Goal: Information Seeking & Learning: Learn about a topic

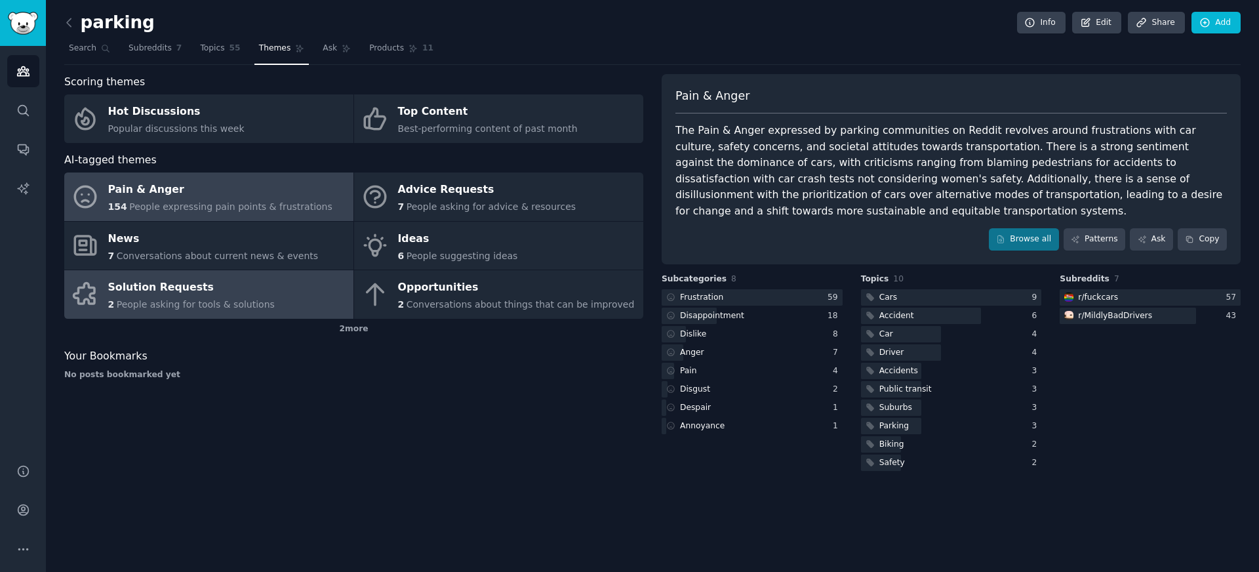
click at [272, 304] on link "Solution Requests 2 People asking for tools & solutions" at bounding box center [208, 294] width 289 height 49
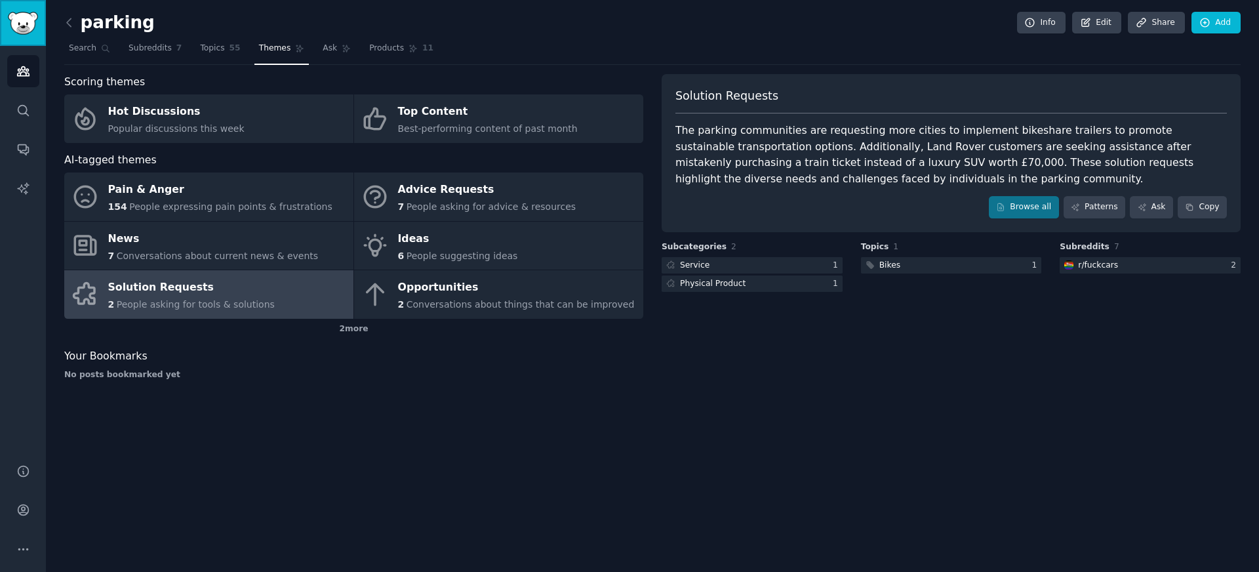
click at [43, 33] on link "Sidebar" at bounding box center [23, 23] width 46 height 46
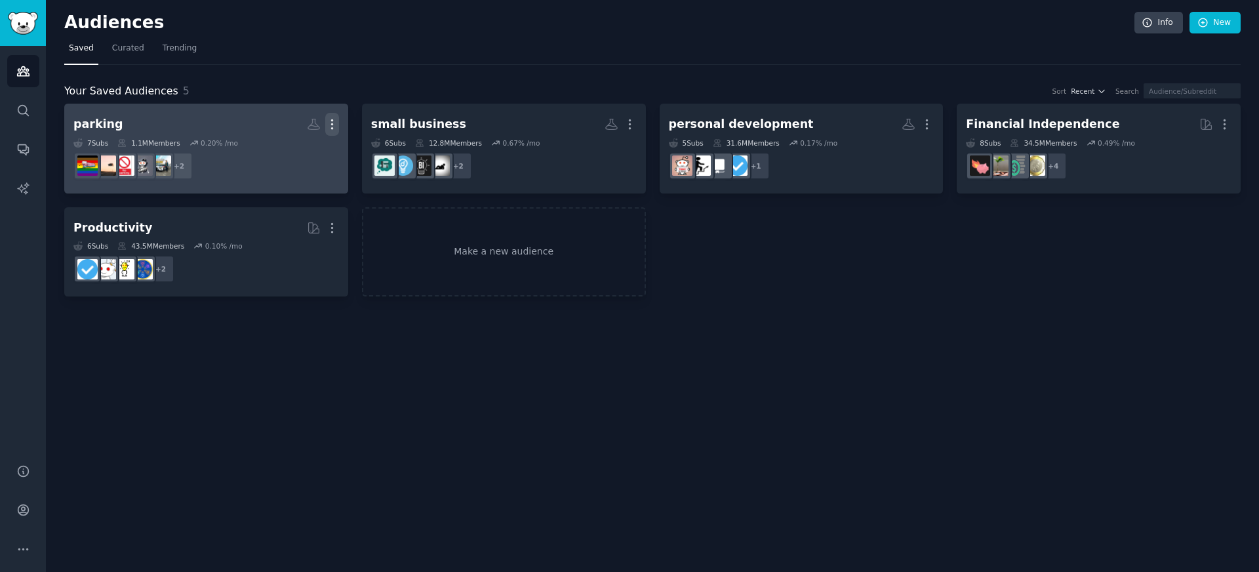
click at [333, 125] on icon "button" at bounding box center [332, 124] width 14 height 14
click at [287, 151] on p "Delete" at bounding box center [296, 152] width 30 height 14
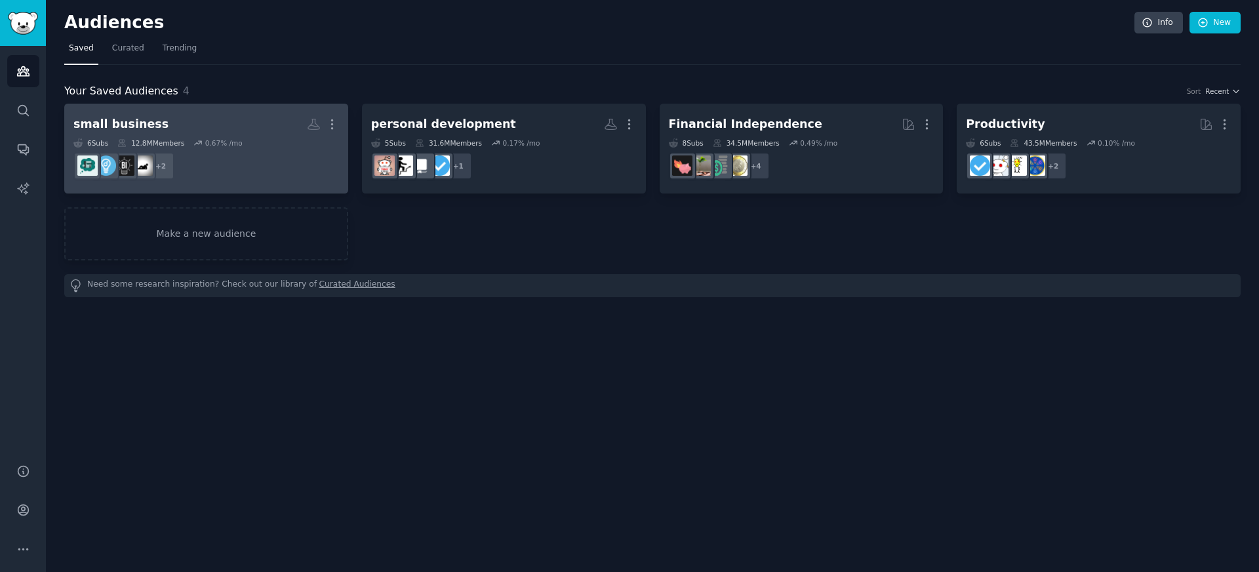
click at [228, 148] on dd "+ 2" at bounding box center [206, 166] width 266 height 37
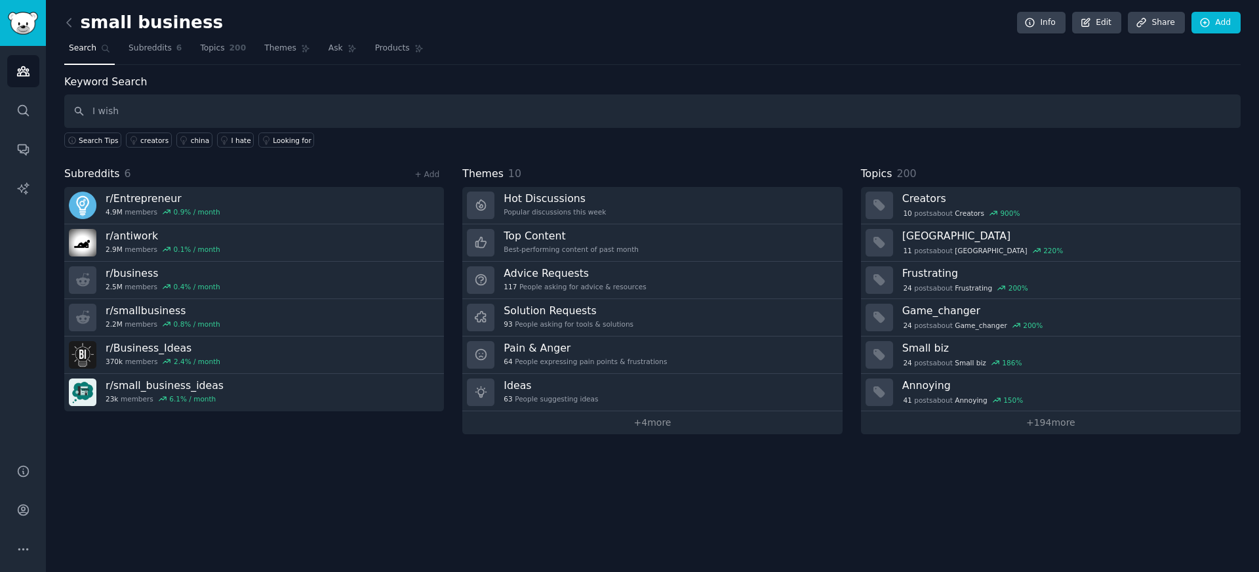
type input "I wish"
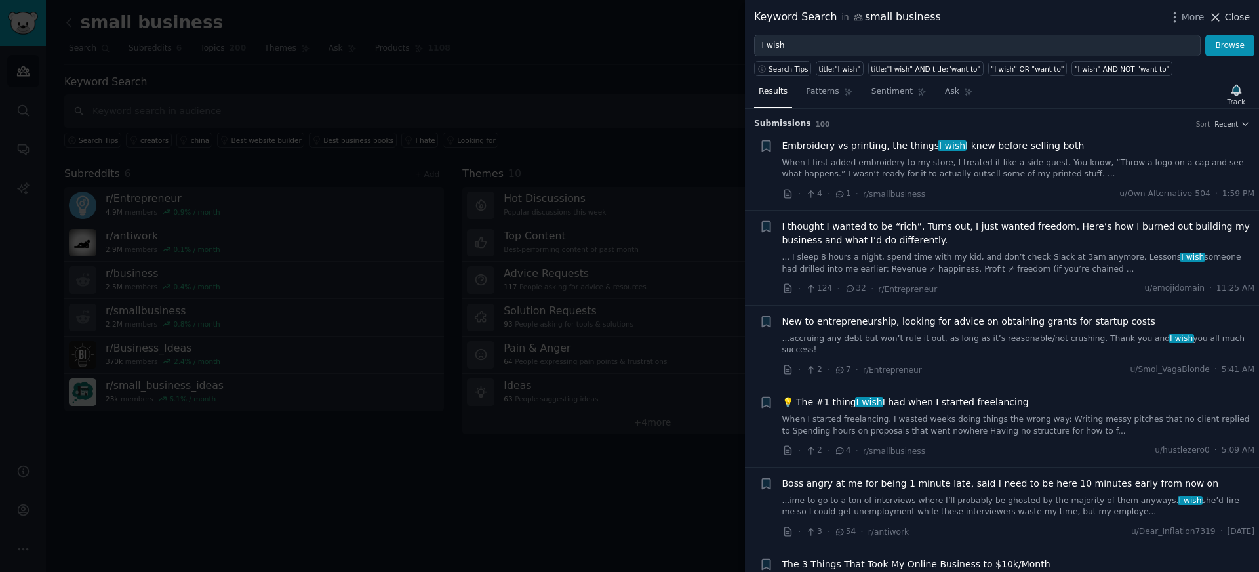
click at [1224, 19] on button "Close" at bounding box center [1229, 17] width 41 height 14
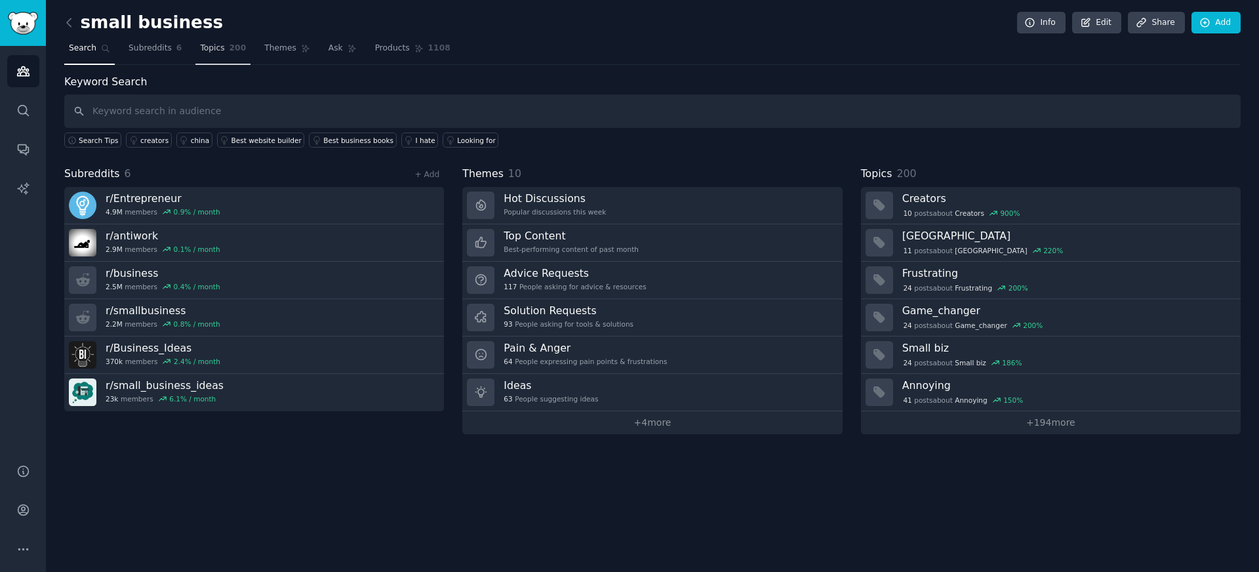
click at [211, 48] on span "Topics" at bounding box center [212, 49] width 24 height 12
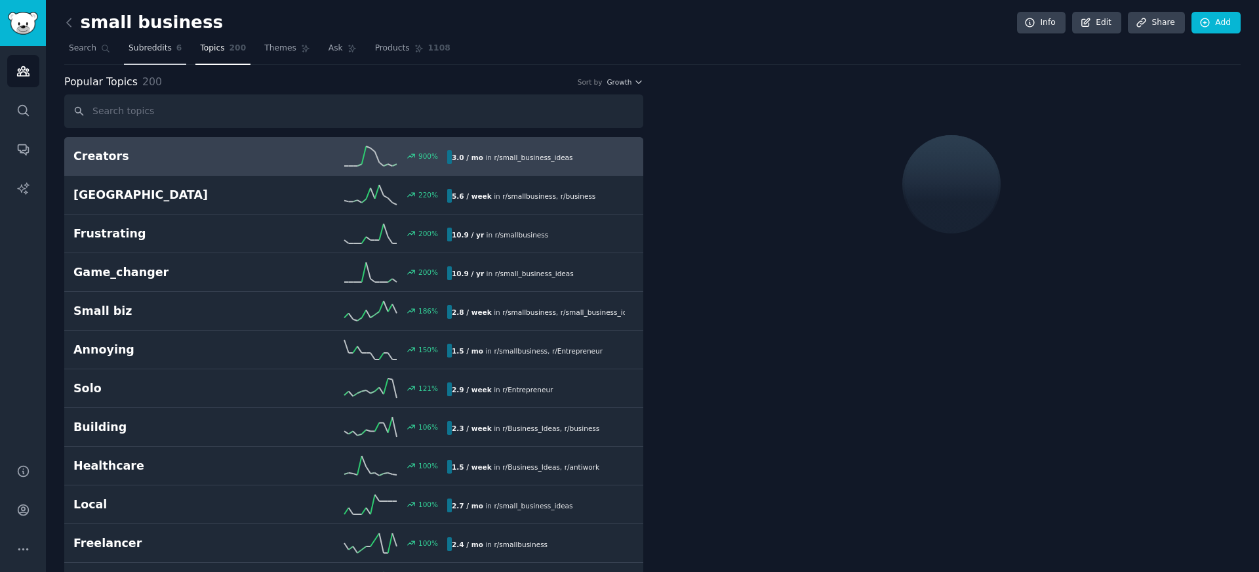
click at [161, 55] on link "Subreddits 6" at bounding box center [155, 51] width 62 height 27
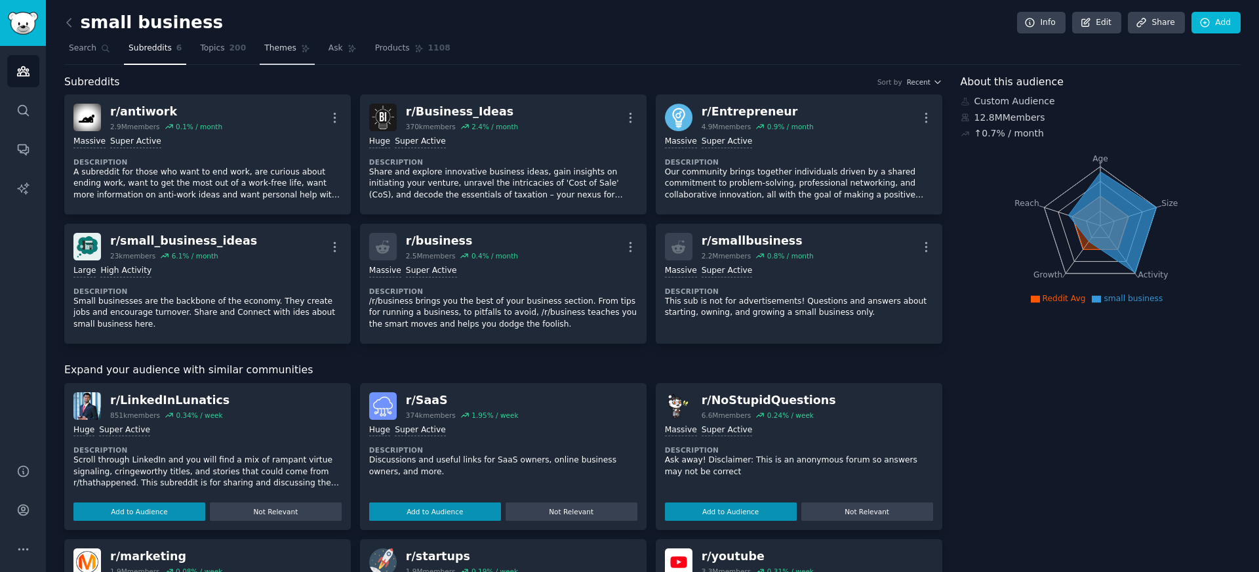
click at [287, 56] on link "Themes" at bounding box center [287, 51] width 55 height 27
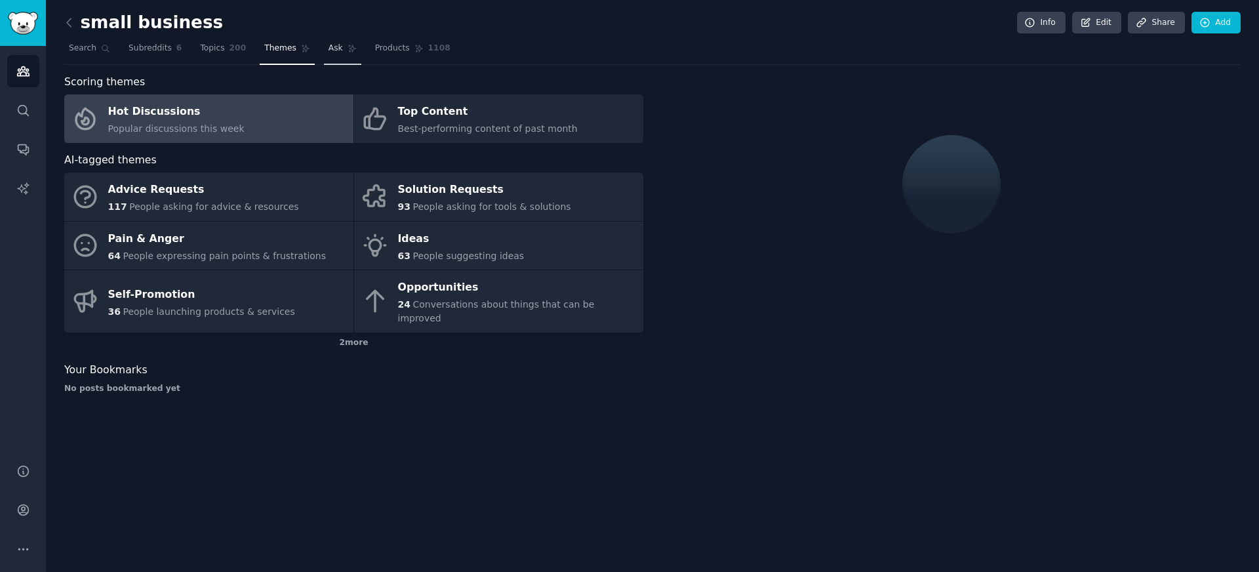
click at [330, 58] on link "Ask" at bounding box center [342, 51] width 37 height 27
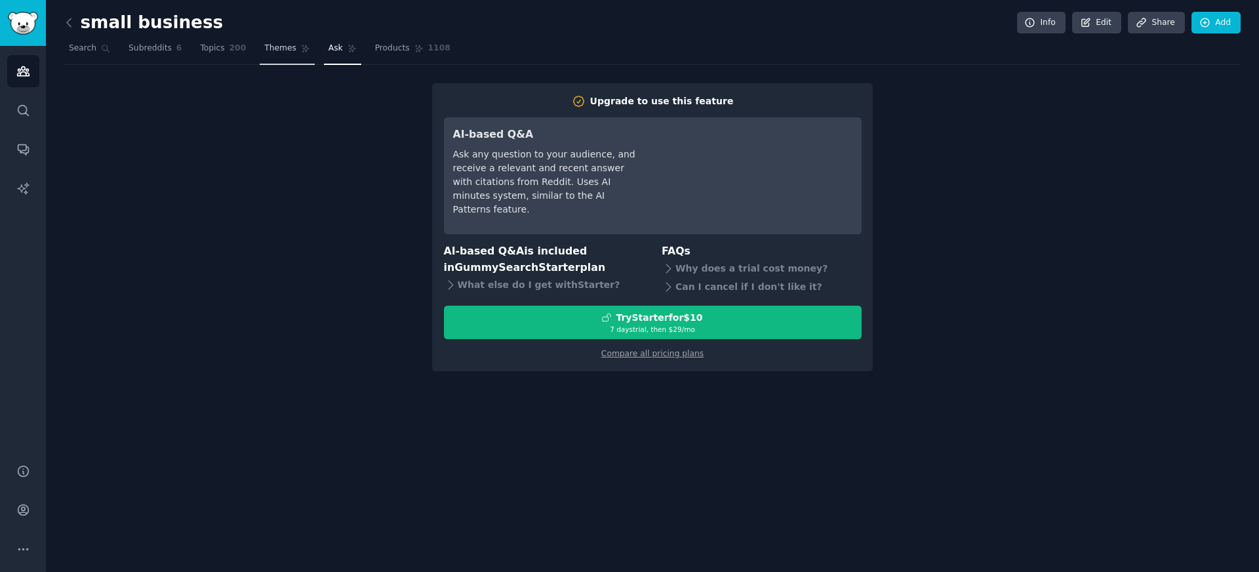
click at [284, 48] on span "Themes" at bounding box center [280, 49] width 32 height 12
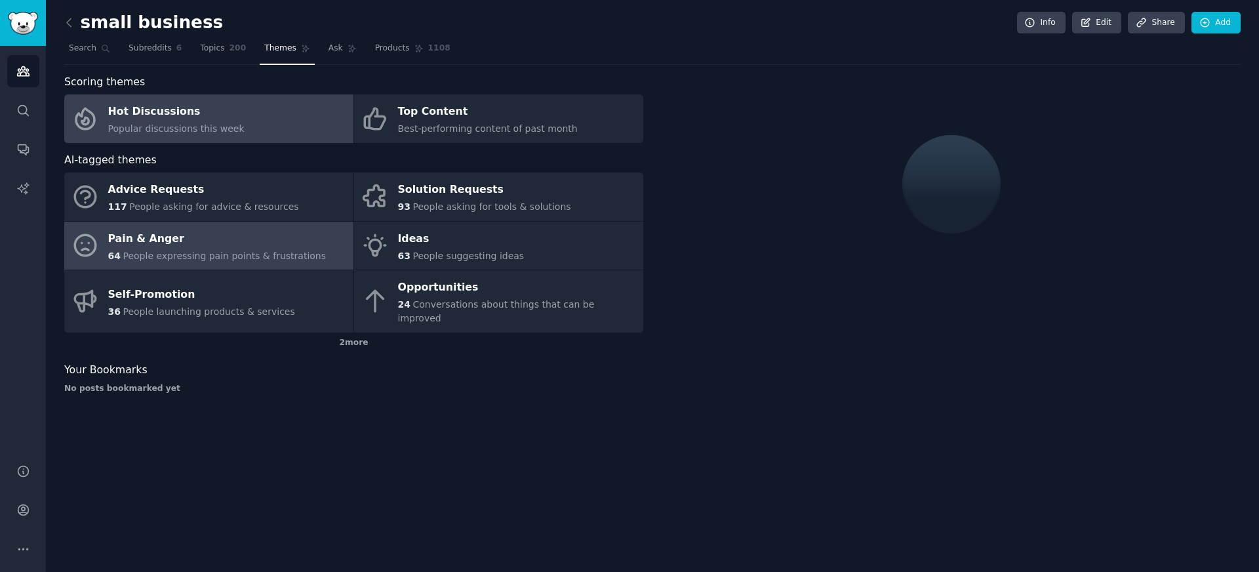
click at [229, 239] on div "Pain & Anger" at bounding box center [217, 238] width 218 height 21
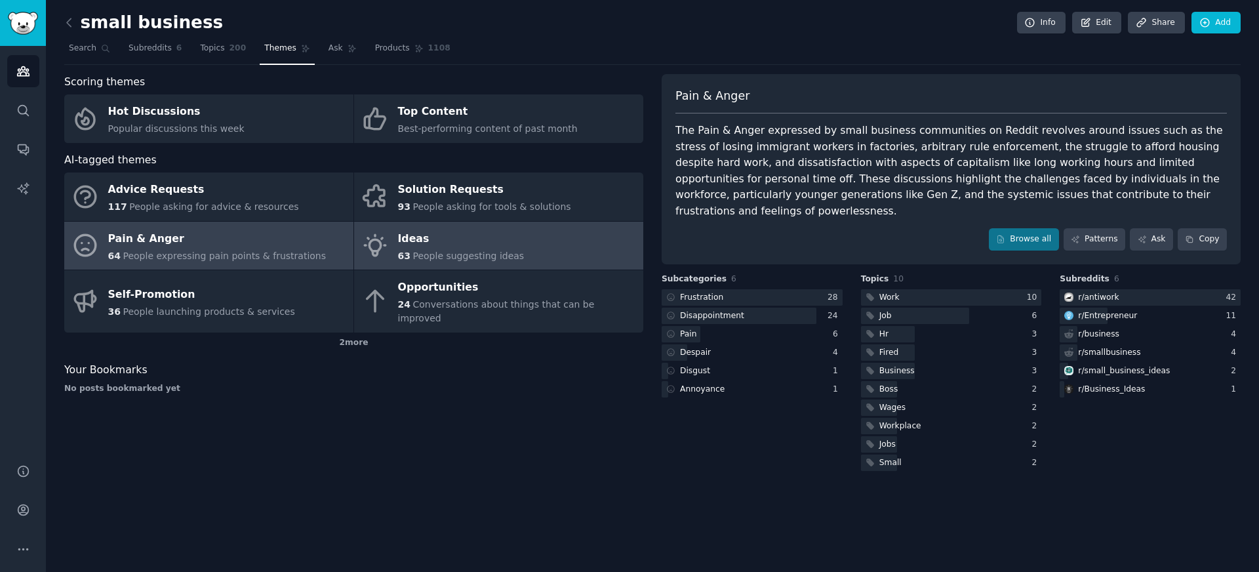
click at [510, 243] on div "Ideas" at bounding box center [461, 238] width 127 height 21
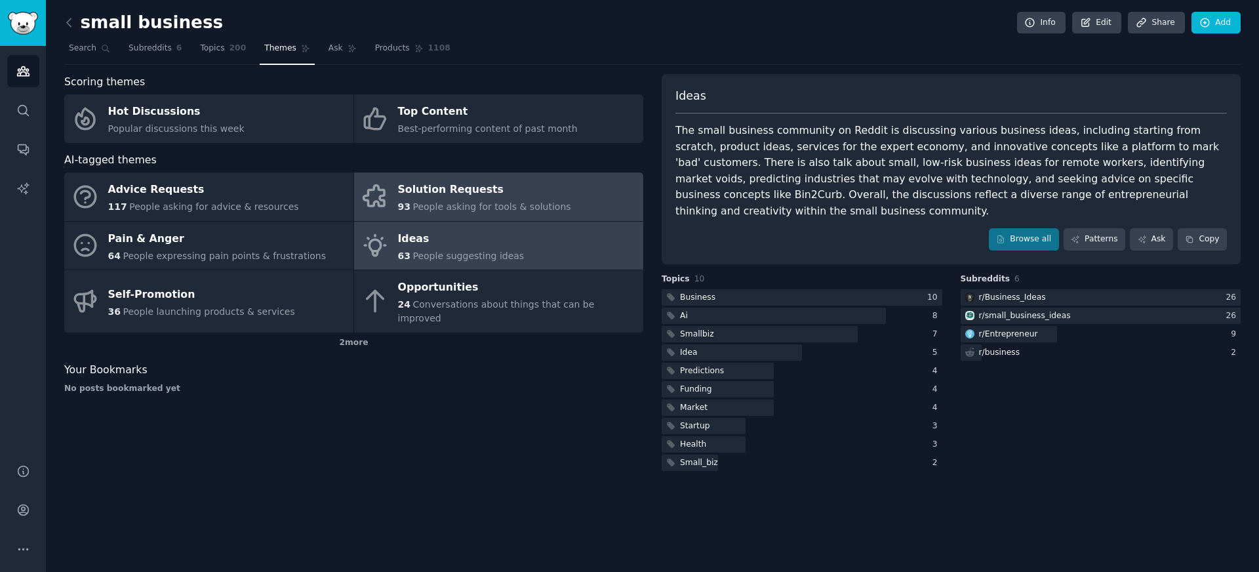
click at [434, 203] on span "People asking for tools & solutions" at bounding box center [492, 206] width 158 height 10
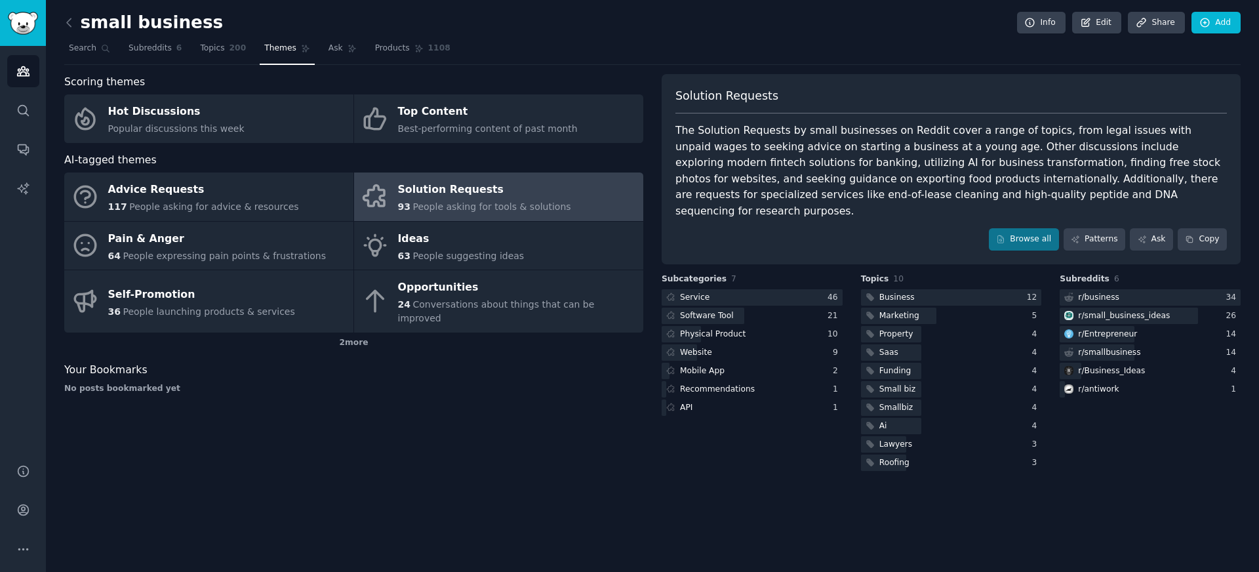
click at [76, 13] on link at bounding box center [72, 22] width 16 height 21
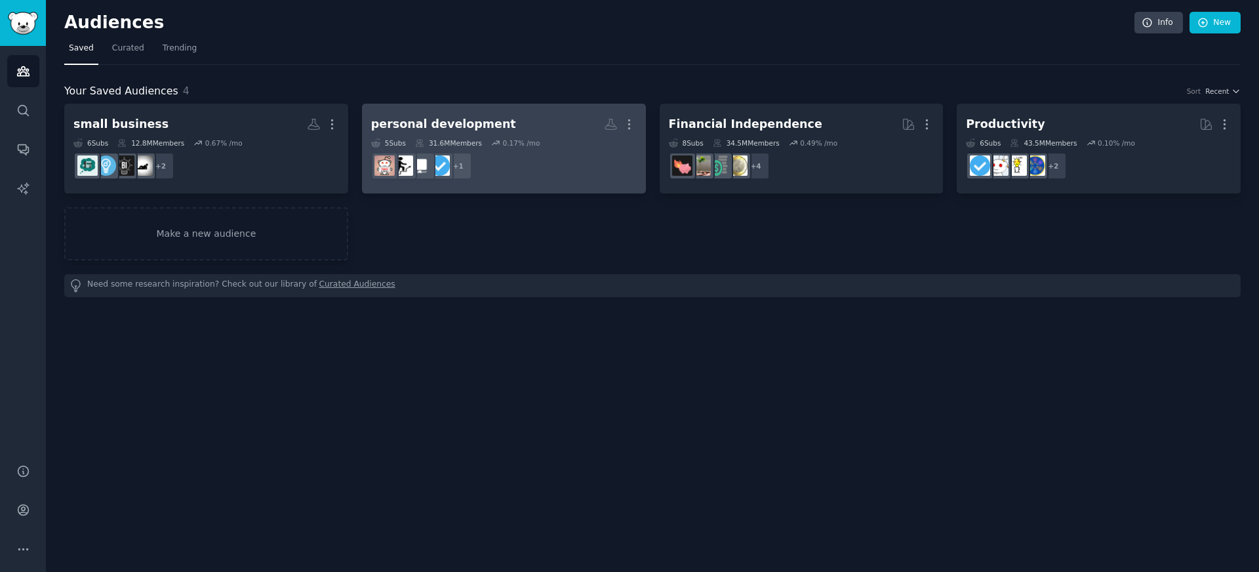
click at [491, 134] on h2 "personal development More" at bounding box center [504, 124] width 266 height 23
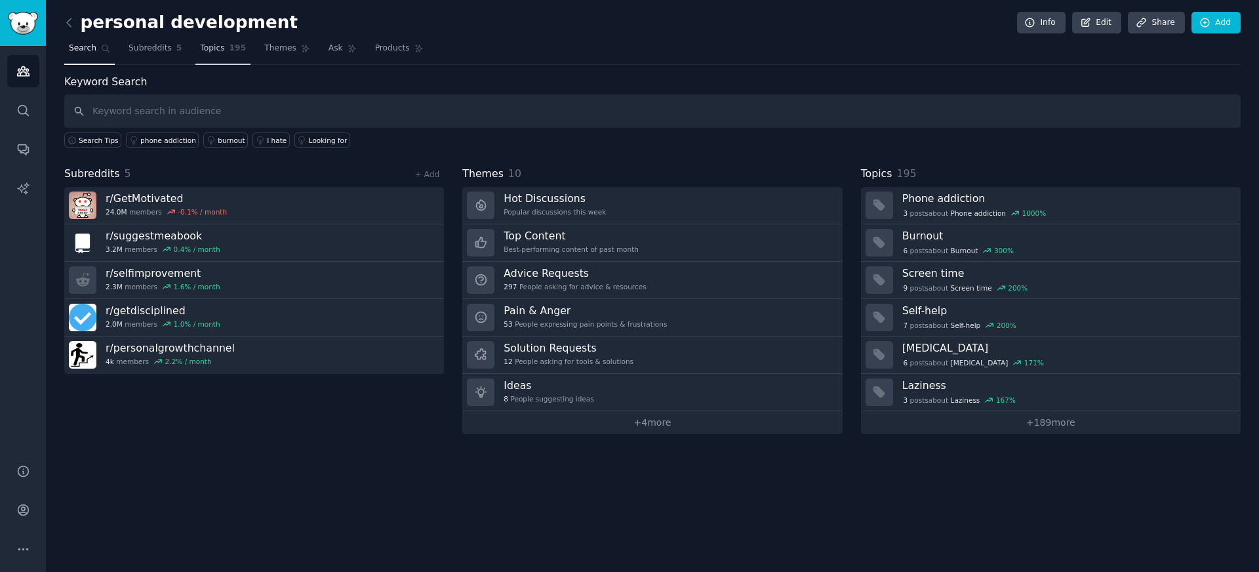
click at [207, 56] on link "Topics 195" at bounding box center [222, 51] width 55 height 27
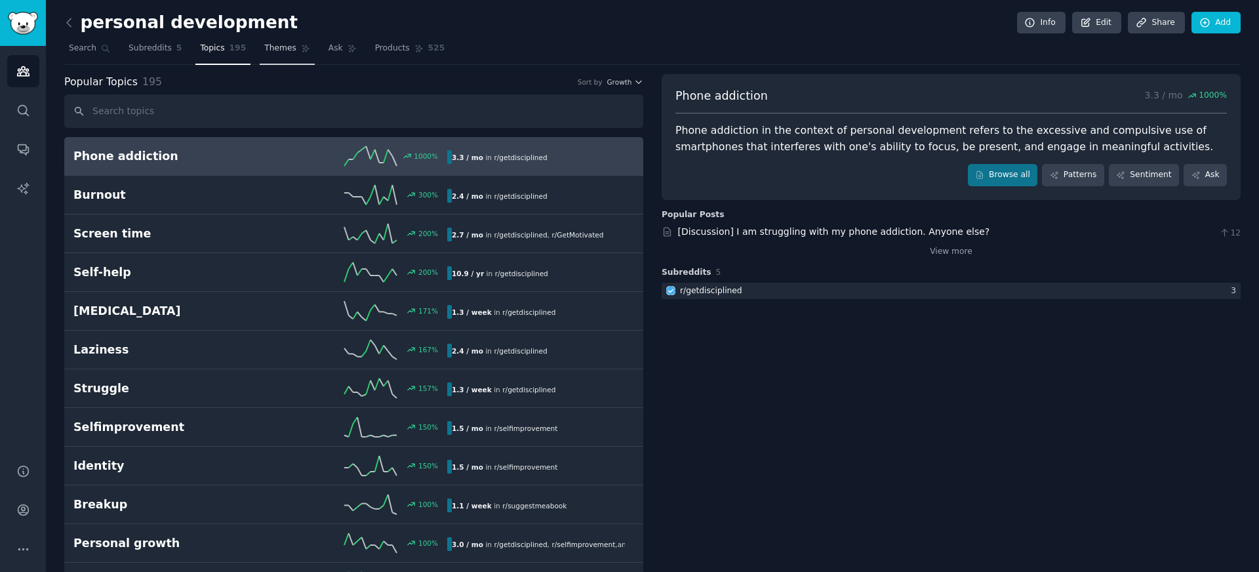
click at [275, 54] on link "Themes" at bounding box center [287, 51] width 55 height 27
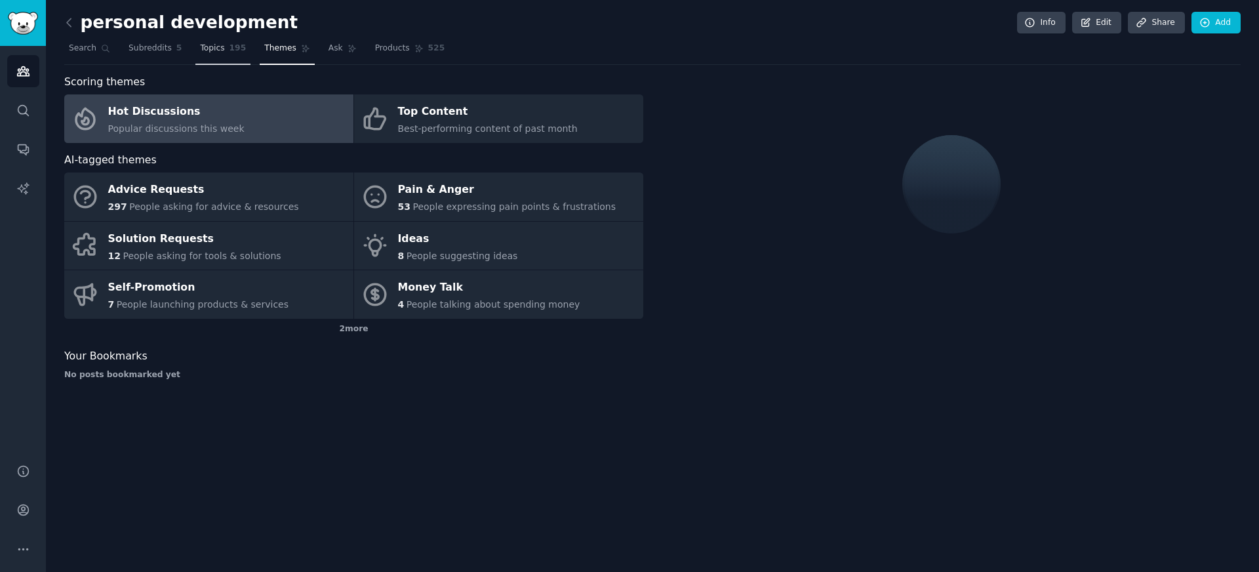
click at [230, 52] on span "195" at bounding box center [238, 49] width 17 height 12
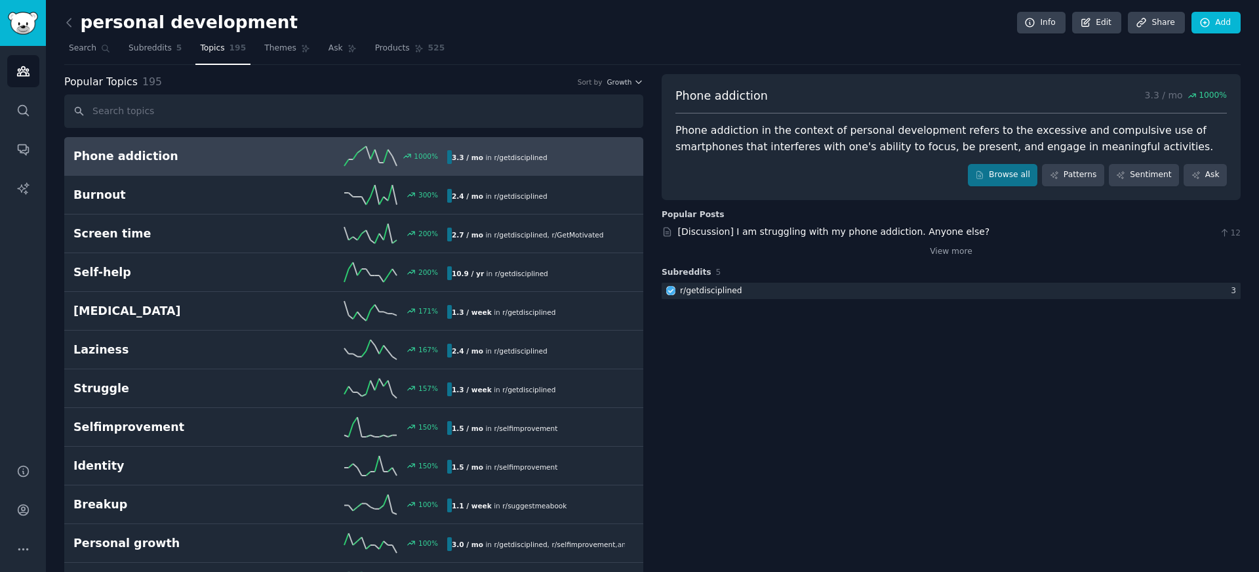
click at [250, 51] on nav "Search Subreddits 5 Topics 195 Themes Ask Products 525" at bounding box center [652, 51] width 1177 height 27
click at [284, 62] on link "Themes" at bounding box center [287, 51] width 55 height 27
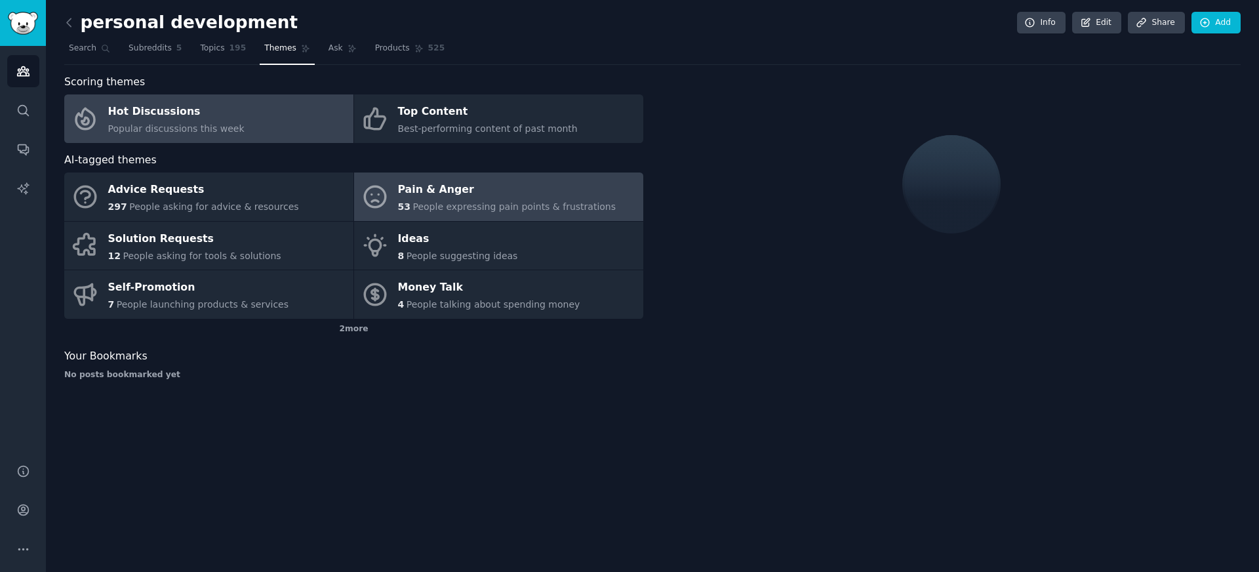
click at [409, 201] on span "53" at bounding box center [404, 206] width 12 height 10
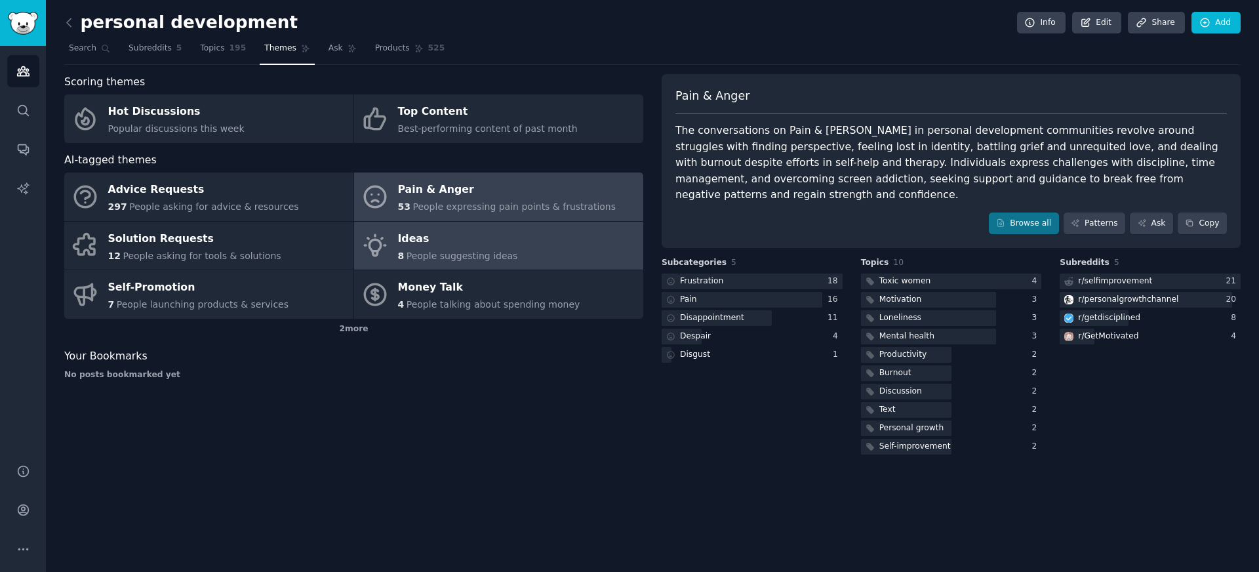
click at [449, 240] on div "Ideas" at bounding box center [458, 238] width 120 height 21
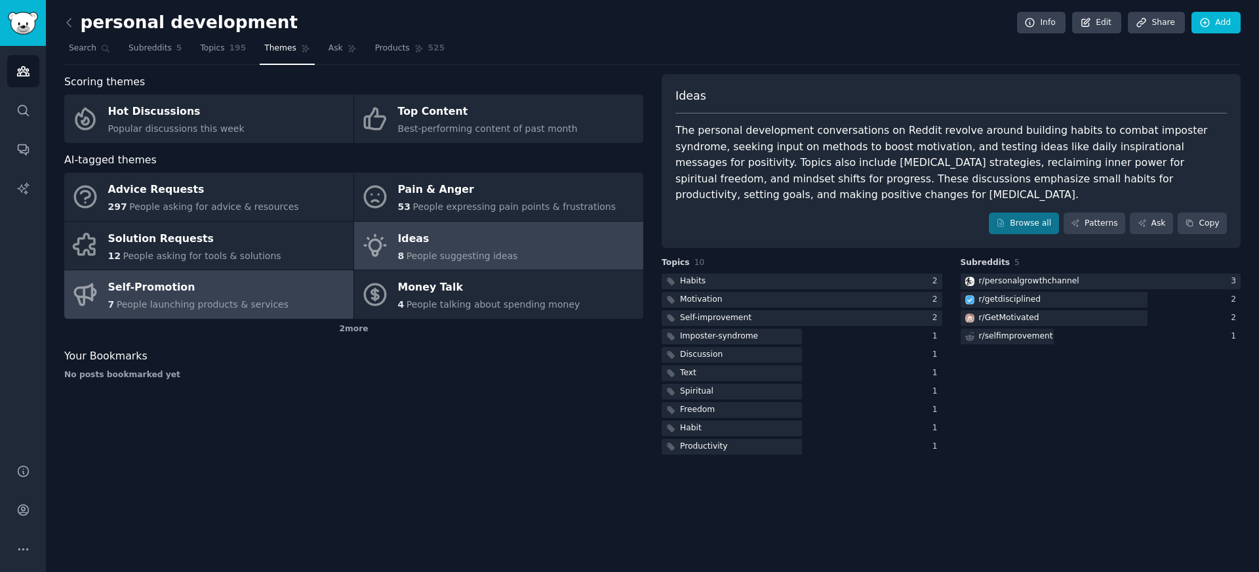
click at [250, 304] on span "People launching products & services" at bounding box center [203, 304] width 172 height 10
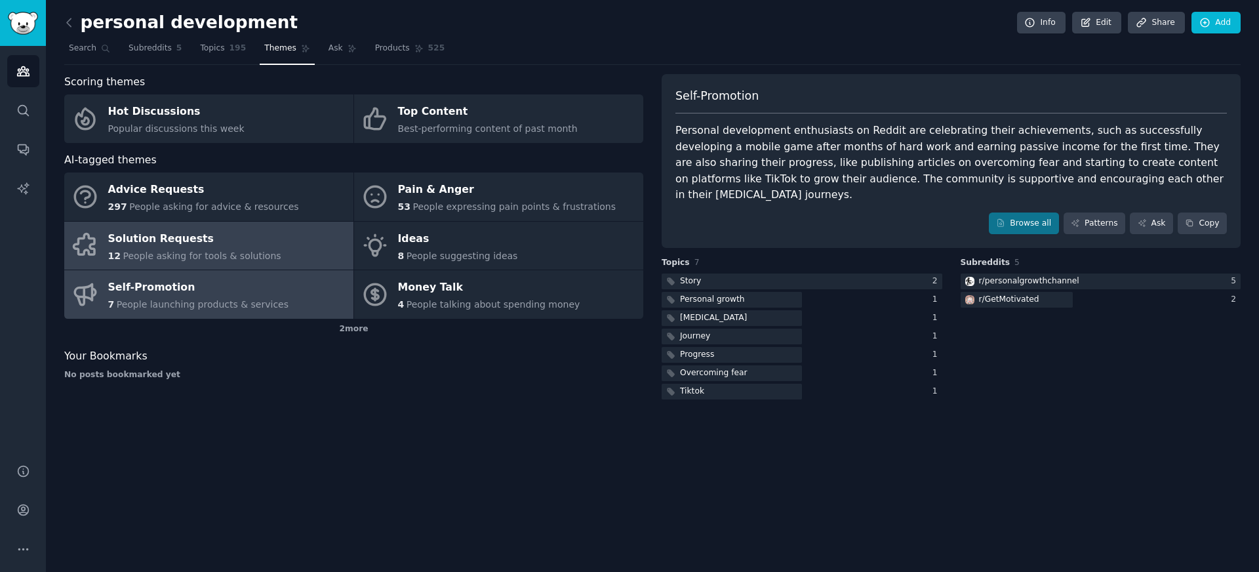
click at [259, 239] on div "Solution Requests" at bounding box center [194, 238] width 173 height 21
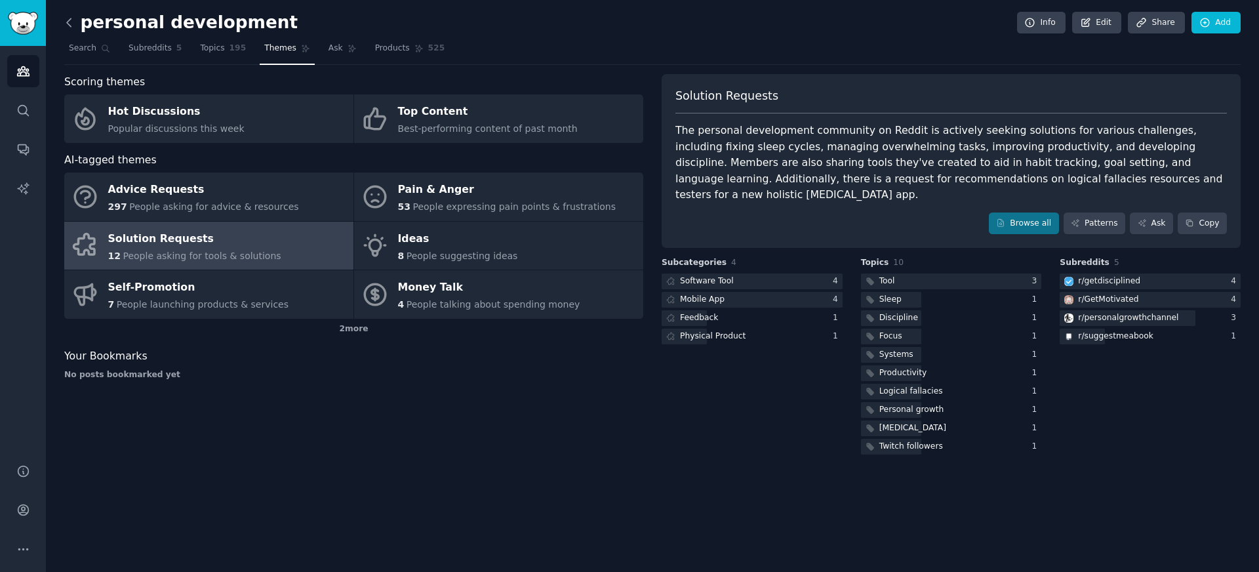
click at [68, 22] on icon at bounding box center [69, 23] width 14 height 14
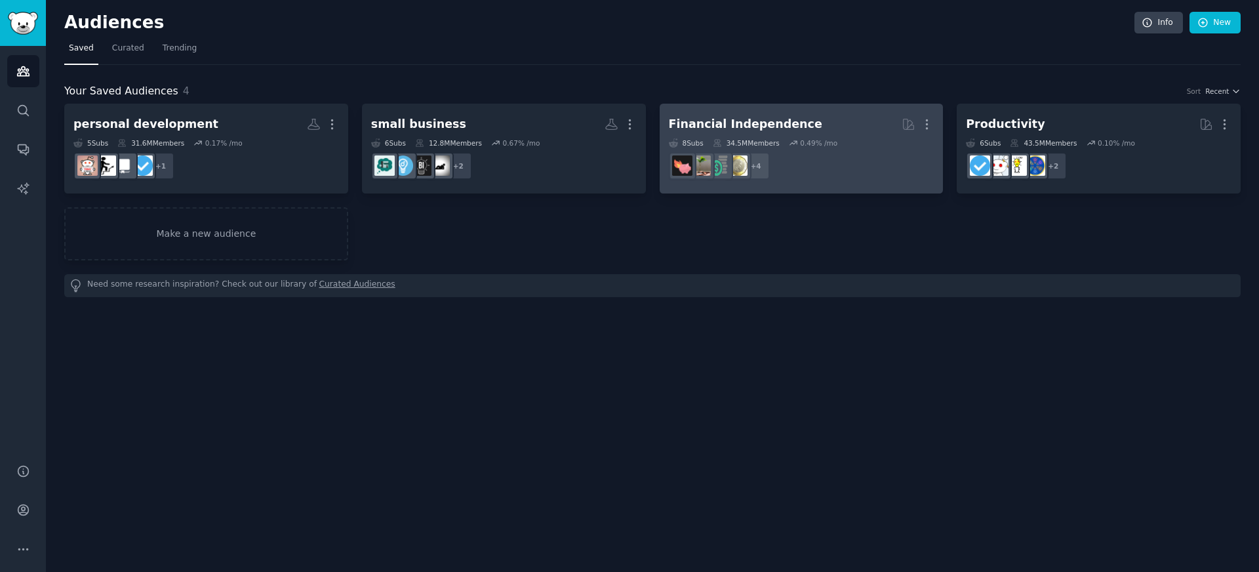
click at [787, 128] on div "Financial Independence" at bounding box center [745, 124] width 153 height 16
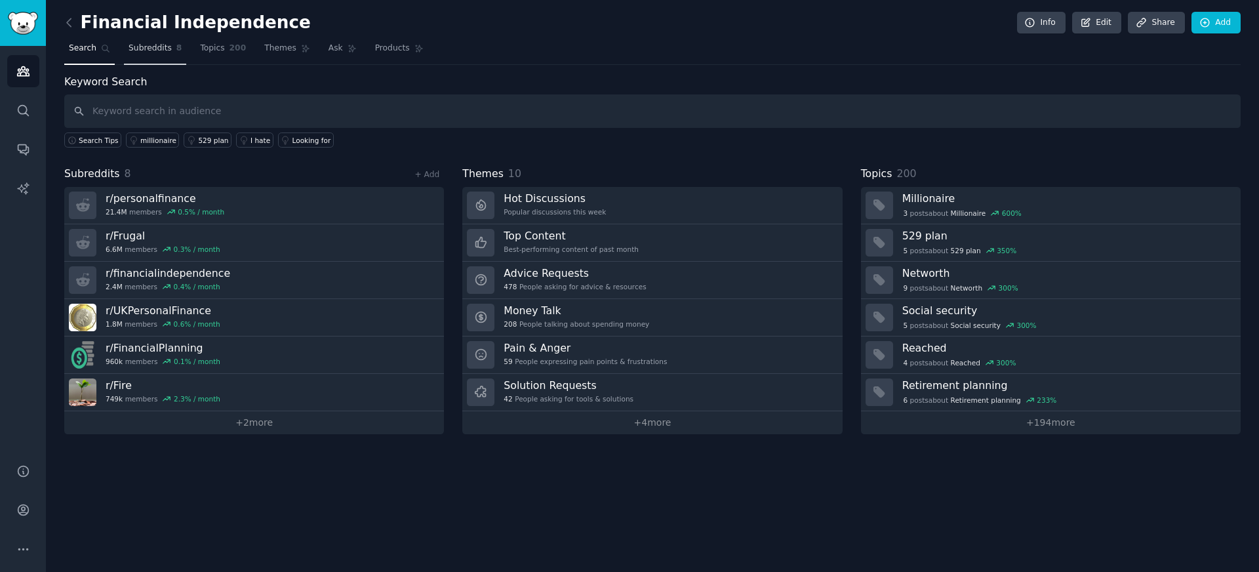
click at [165, 39] on link "Subreddits 8" at bounding box center [155, 51] width 62 height 27
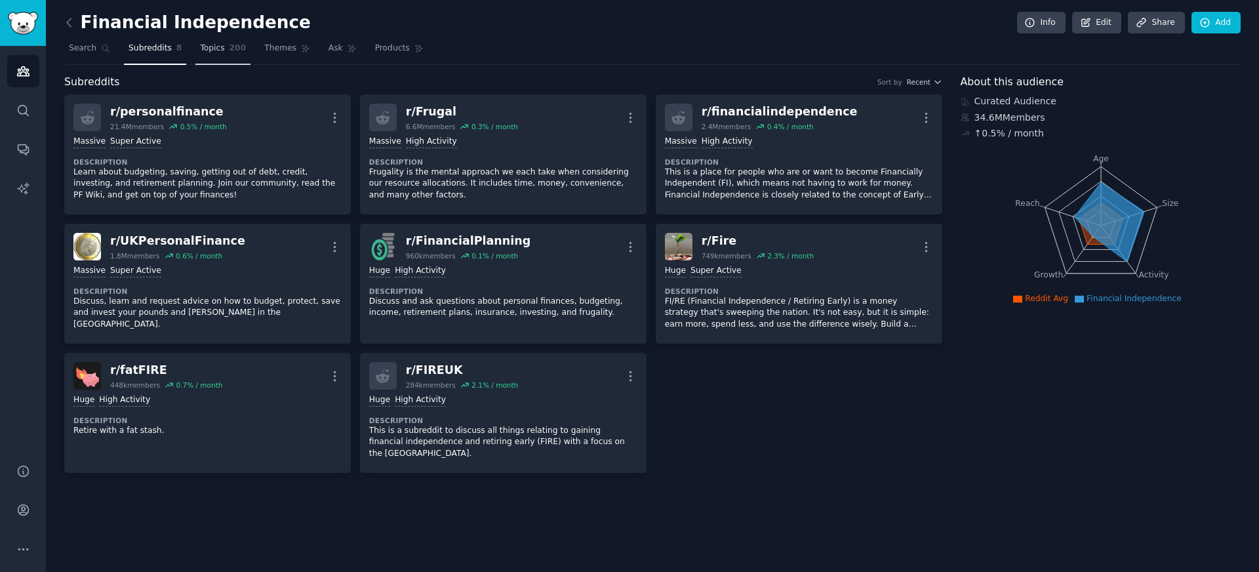
click at [212, 41] on link "Topics 200" at bounding box center [222, 51] width 55 height 27
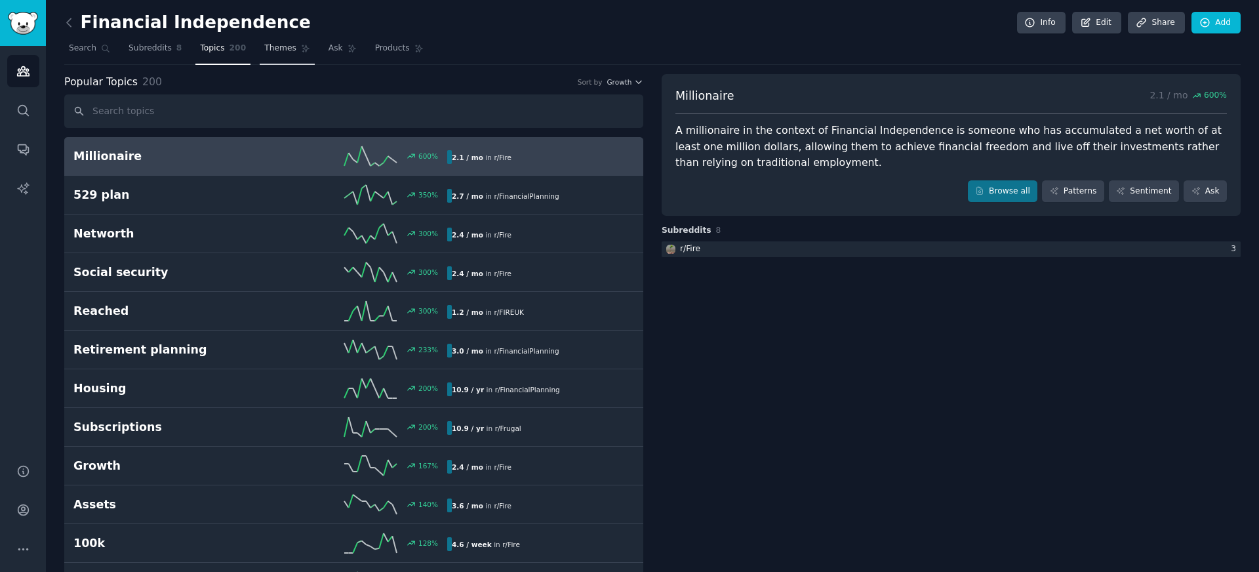
click at [285, 50] on span "Themes" at bounding box center [280, 49] width 32 height 12
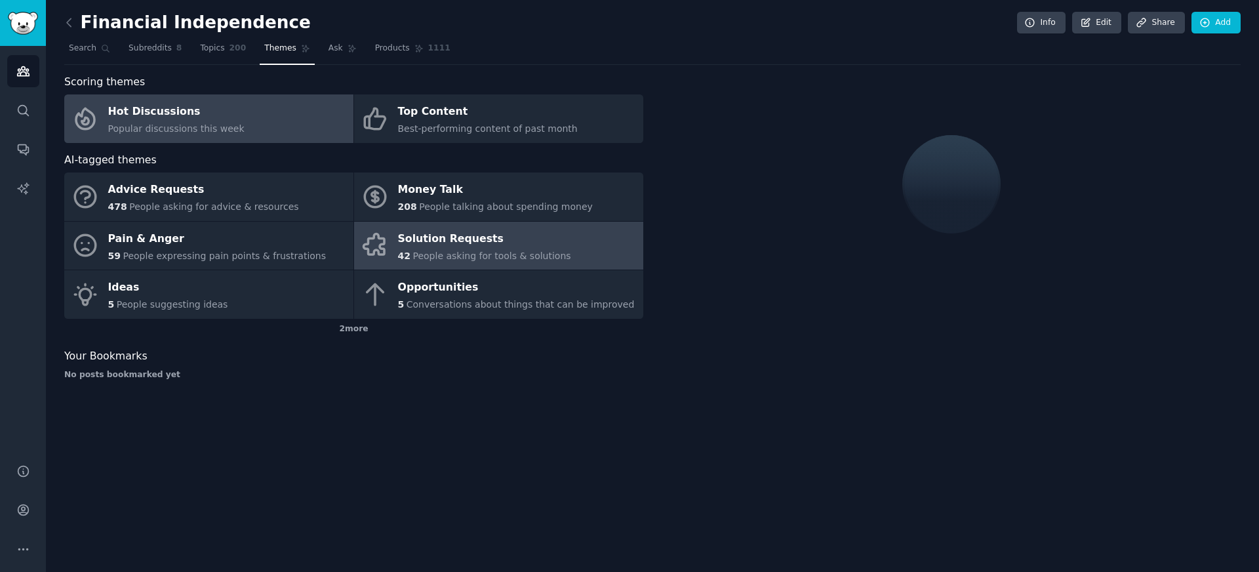
click at [439, 238] on div "Solution Requests" at bounding box center [484, 238] width 173 height 21
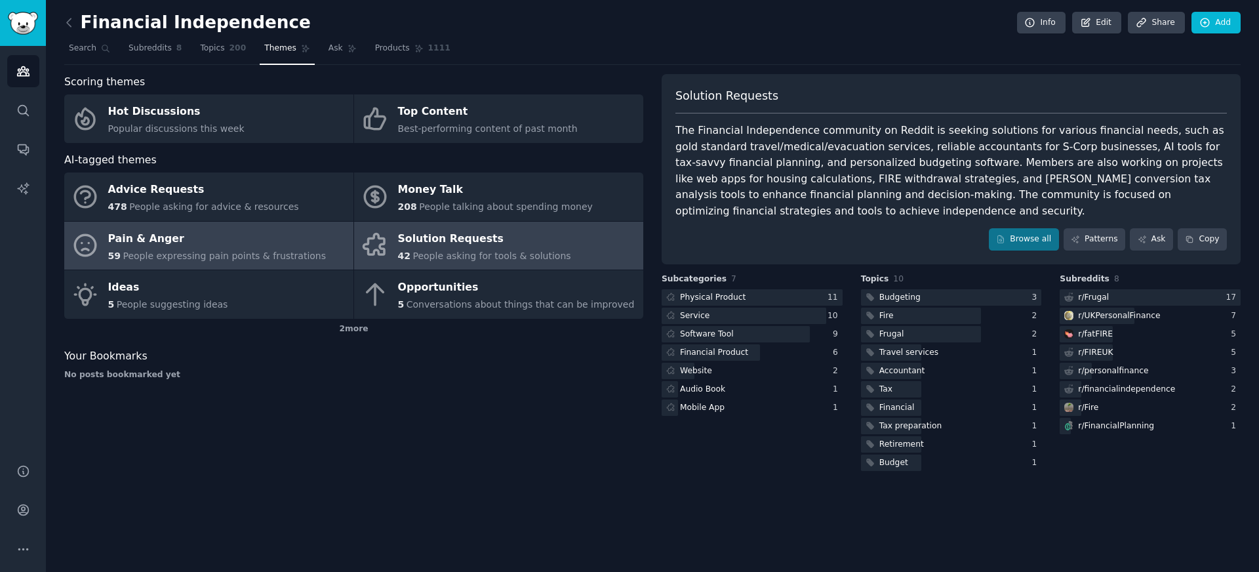
click at [257, 255] on span "People expressing pain points & frustrations" at bounding box center [224, 256] width 203 height 10
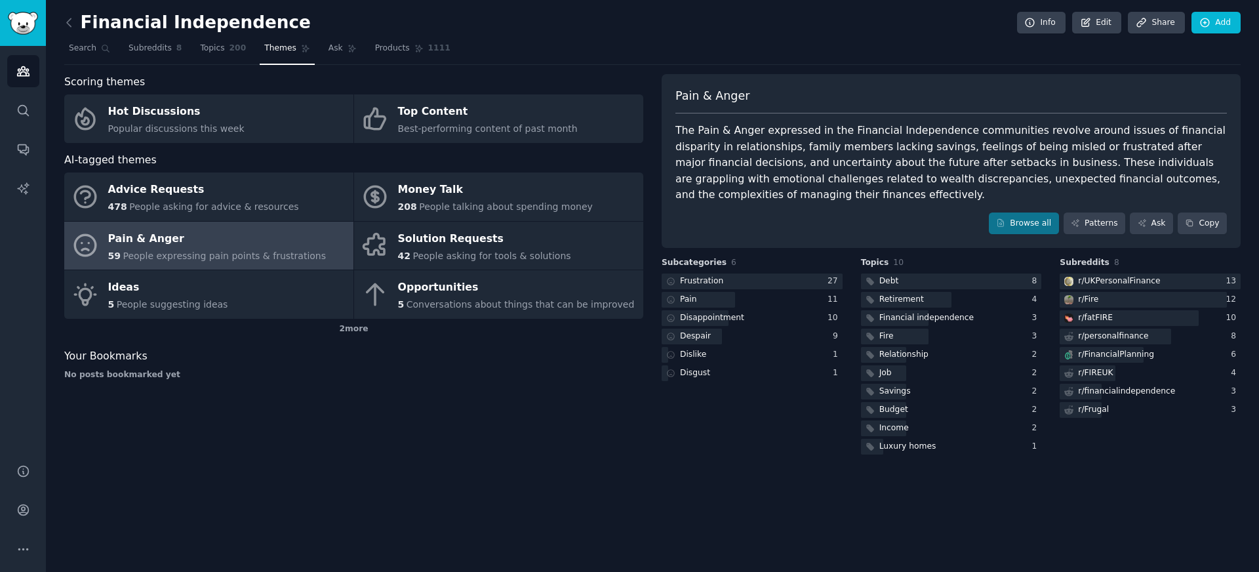
click at [761, 171] on div "The Pain & Anger expressed in the Financial Independence communities revolve ar…" at bounding box center [952, 163] width 552 height 81
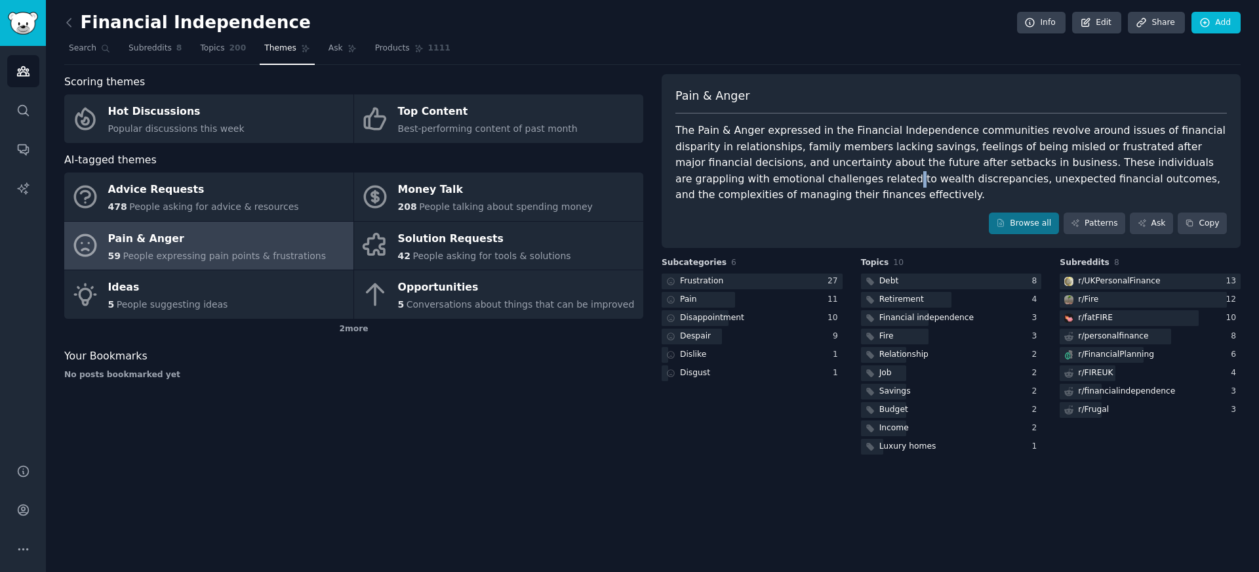
click at [761, 171] on div "The Pain & Anger expressed in the Financial Independence communities revolve ar…" at bounding box center [952, 163] width 552 height 81
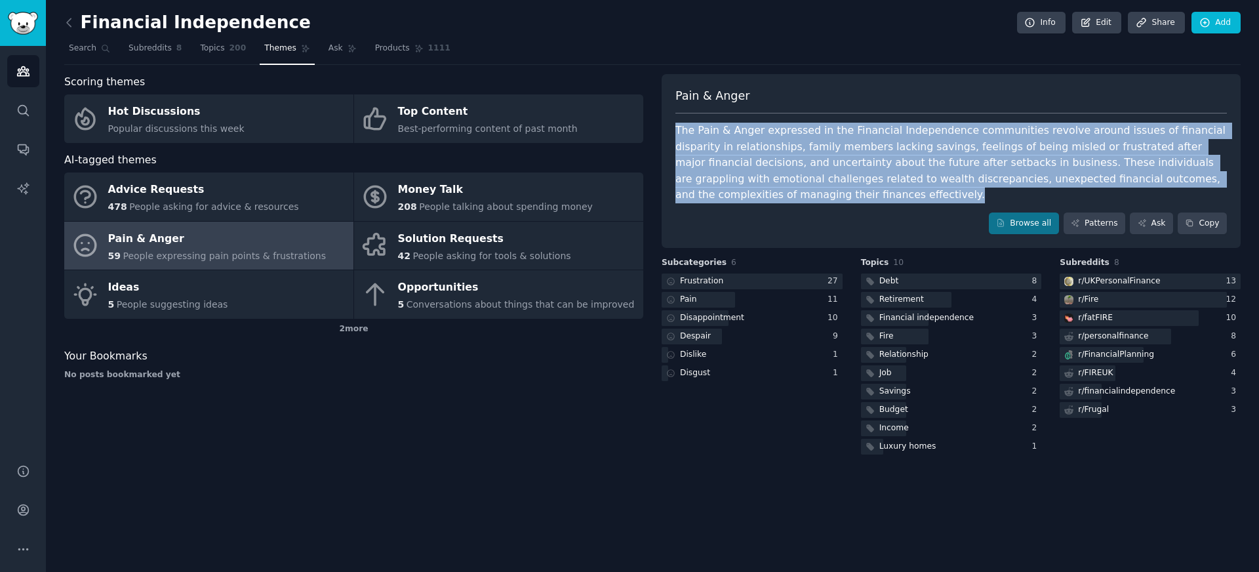
click at [761, 171] on div "The Pain & Anger expressed in the Financial Independence communities revolve ar…" at bounding box center [952, 163] width 552 height 81
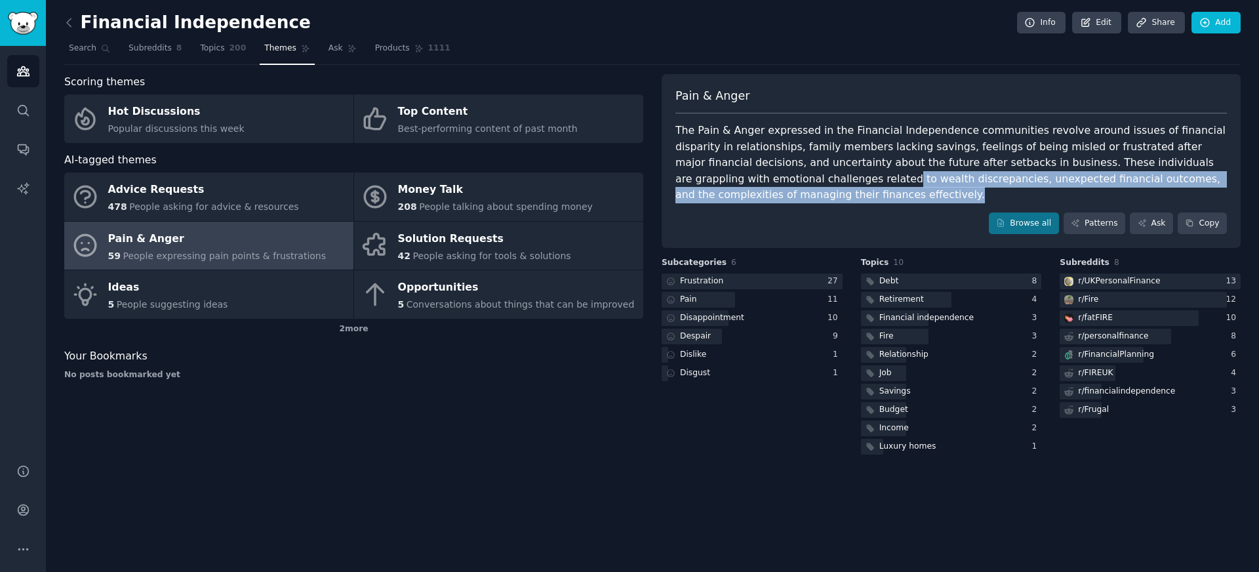
click at [761, 180] on div "The Pain & Anger expressed in the Financial Independence communities revolve ar…" at bounding box center [952, 163] width 552 height 81
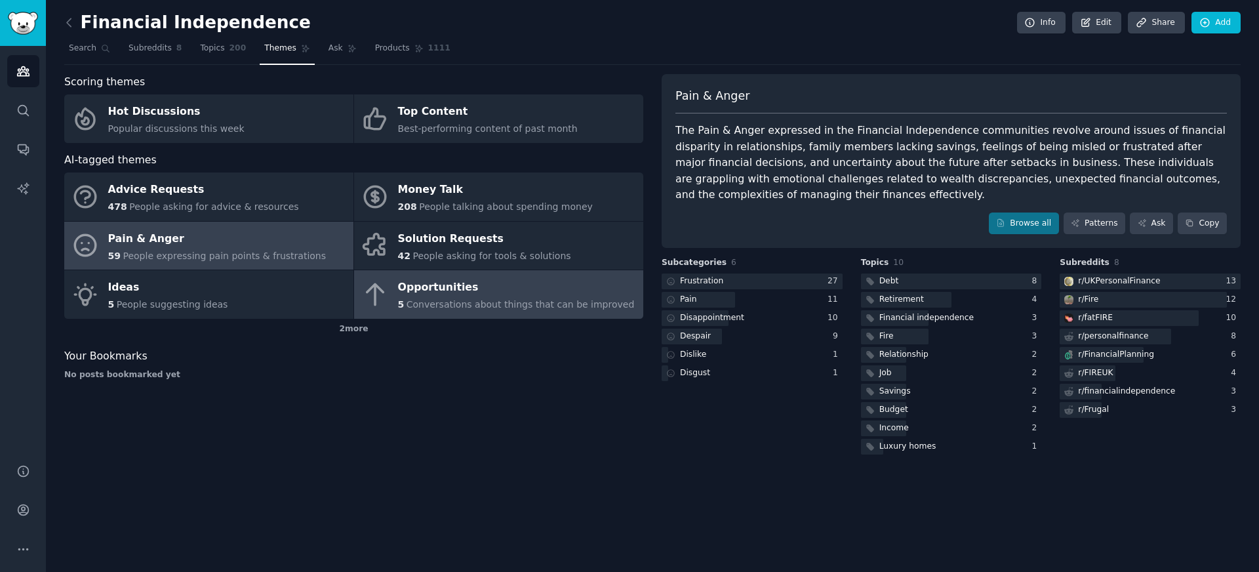
click at [401, 293] on div "Opportunities" at bounding box center [516, 287] width 237 height 21
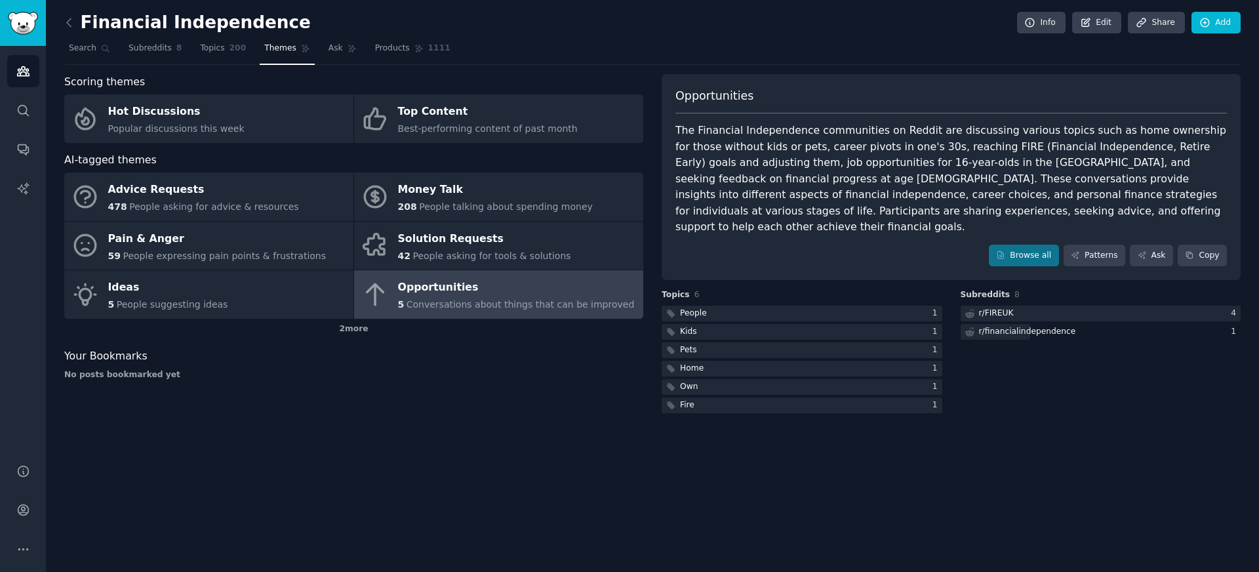
click at [71, 31] on link at bounding box center [72, 22] width 16 height 21
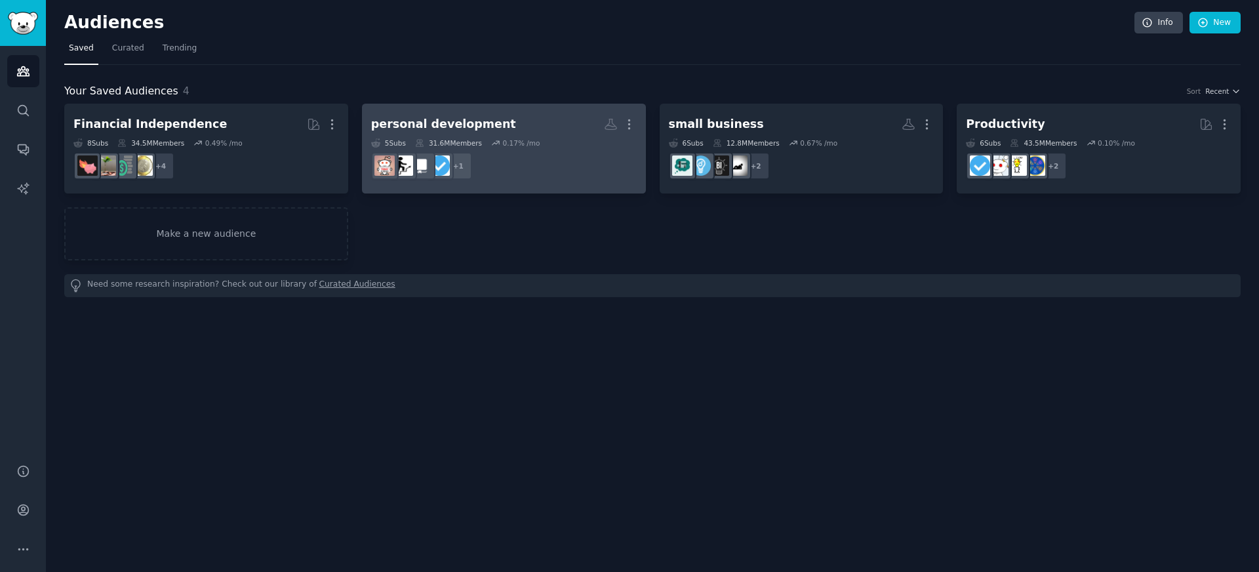
click at [441, 119] on div "personal development" at bounding box center [443, 124] width 145 height 16
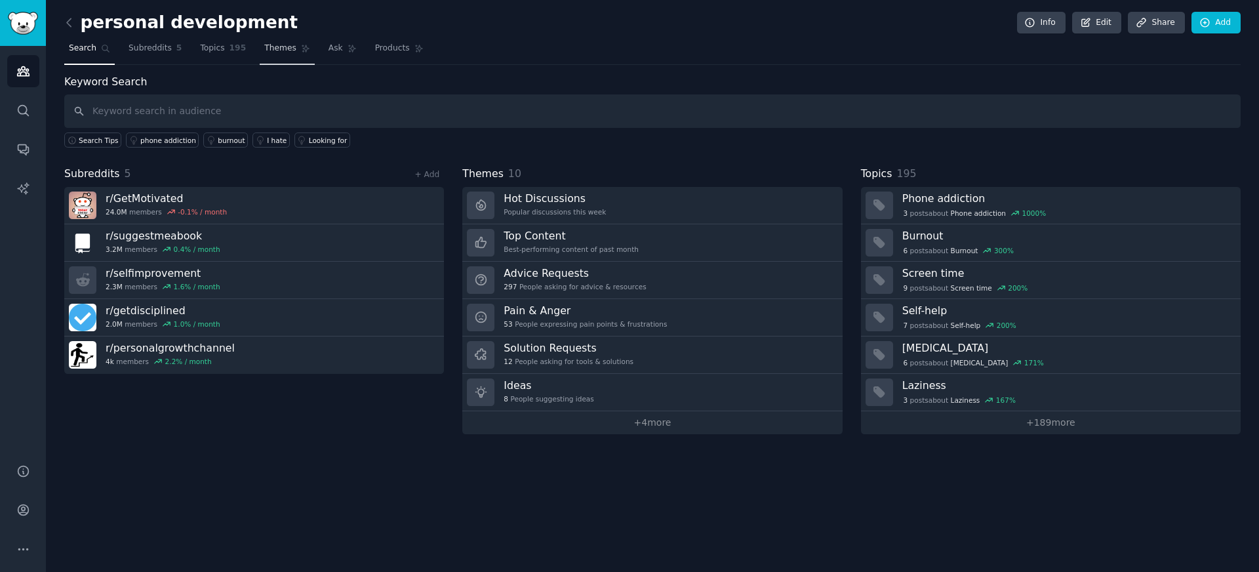
click at [287, 50] on span "Themes" at bounding box center [280, 49] width 32 height 12
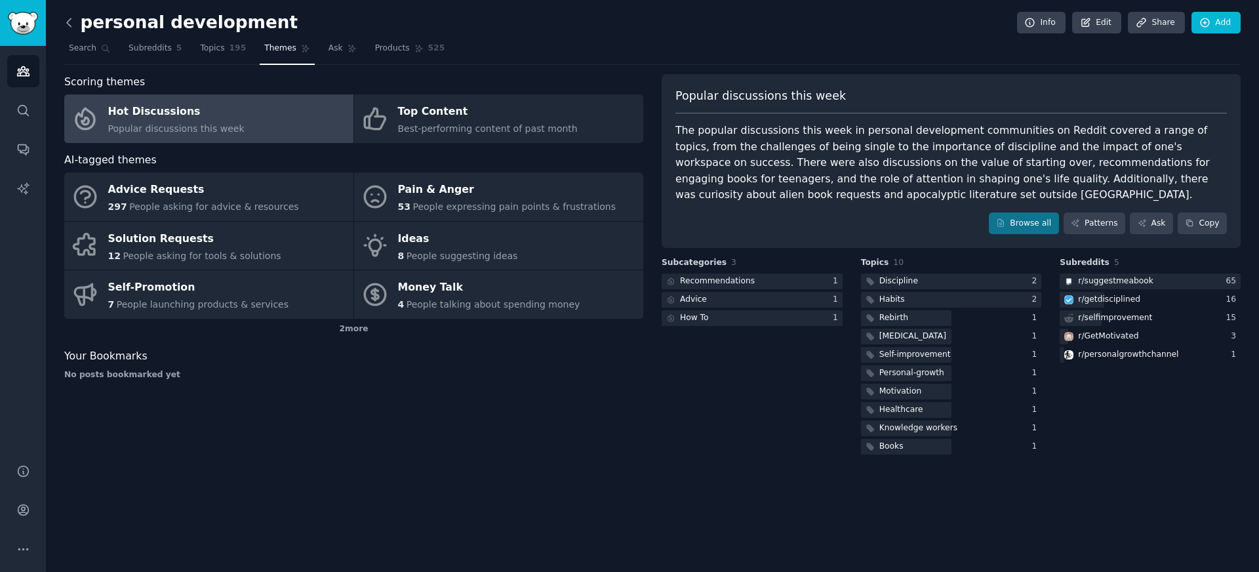
click at [75, 22] on icon at bounding box center [69, 23] width 14 height 14
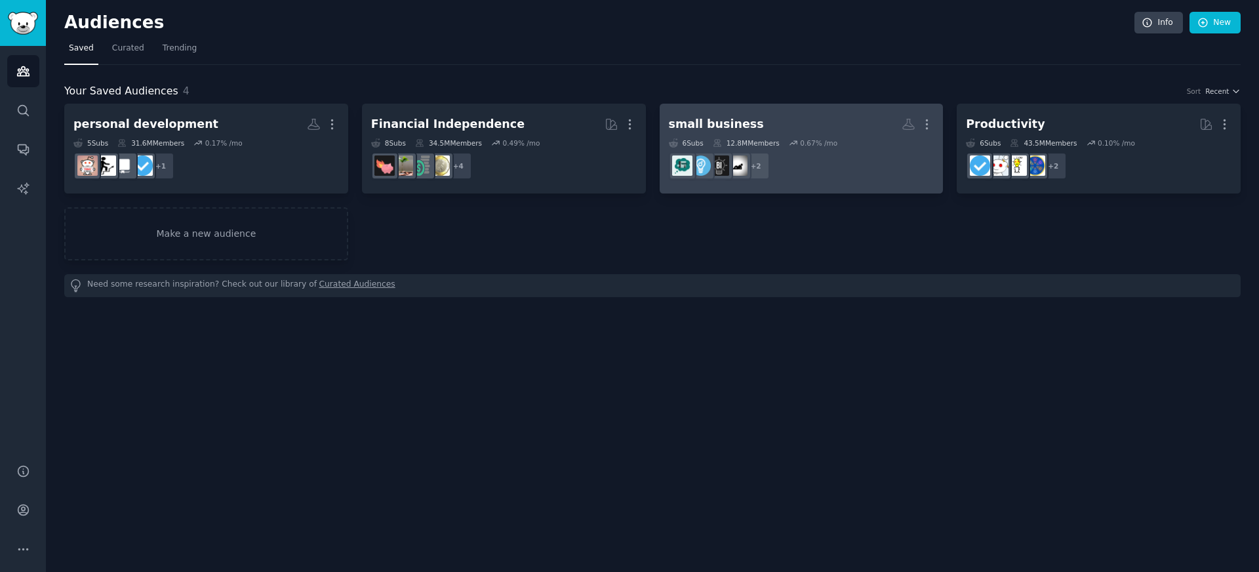
click at [733, 129] on div "small business" at bounding box center [716, 124] width 95 height 16
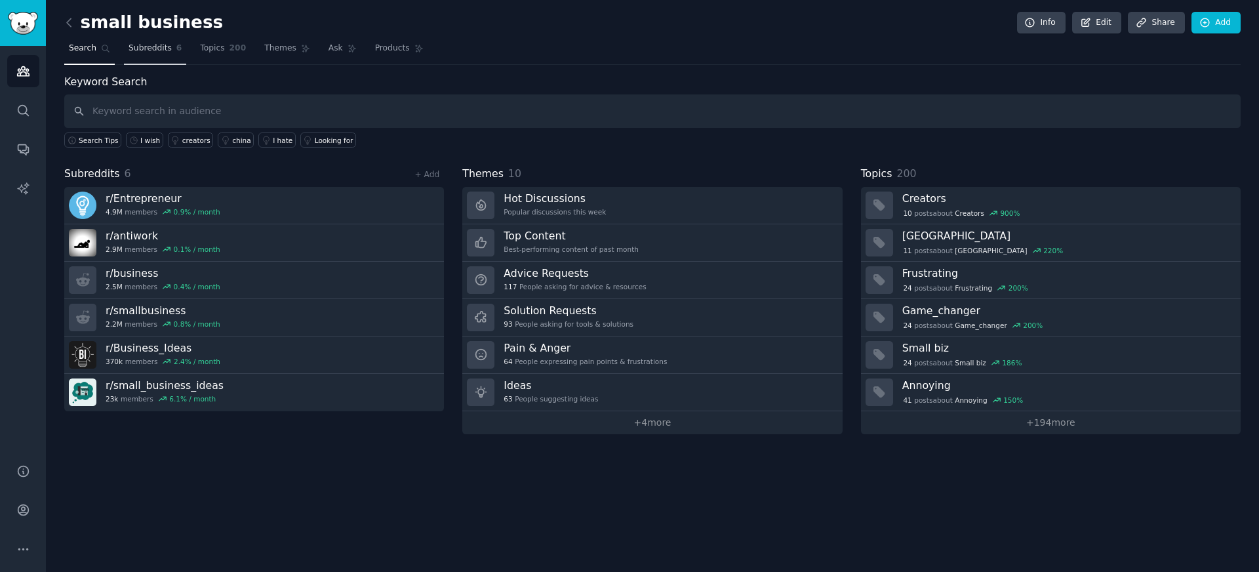
click at [183, 55] on link "Subreddits 6" at bounding box center [155, 51] width 62 height 27
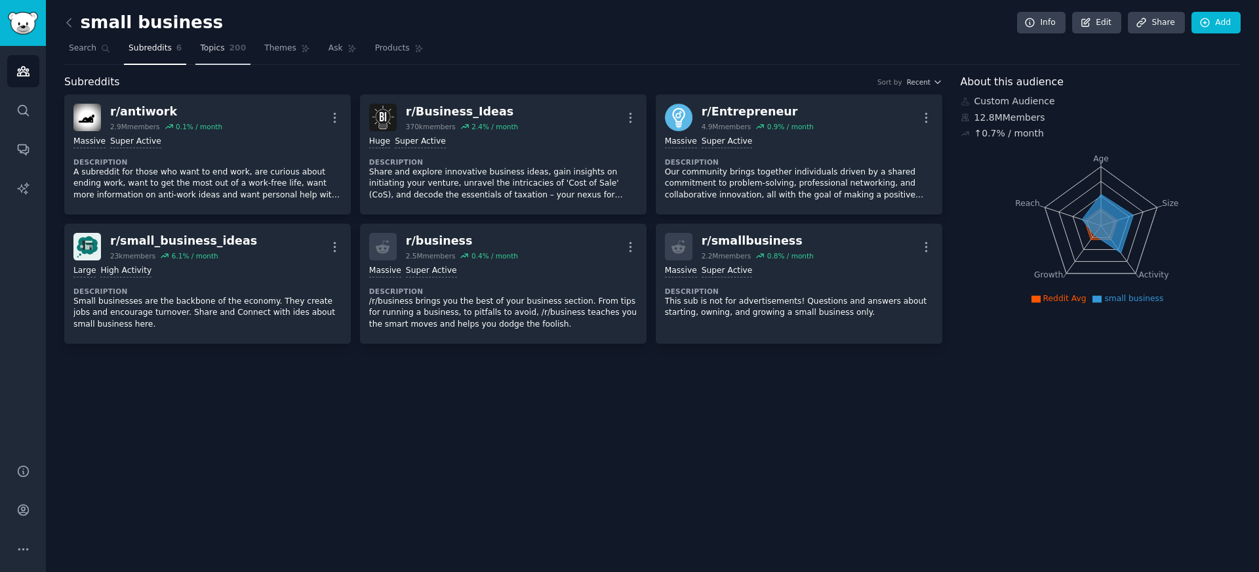
click at [230, 52] on span "200" at bounding box center [238, 49] width 17 height 12
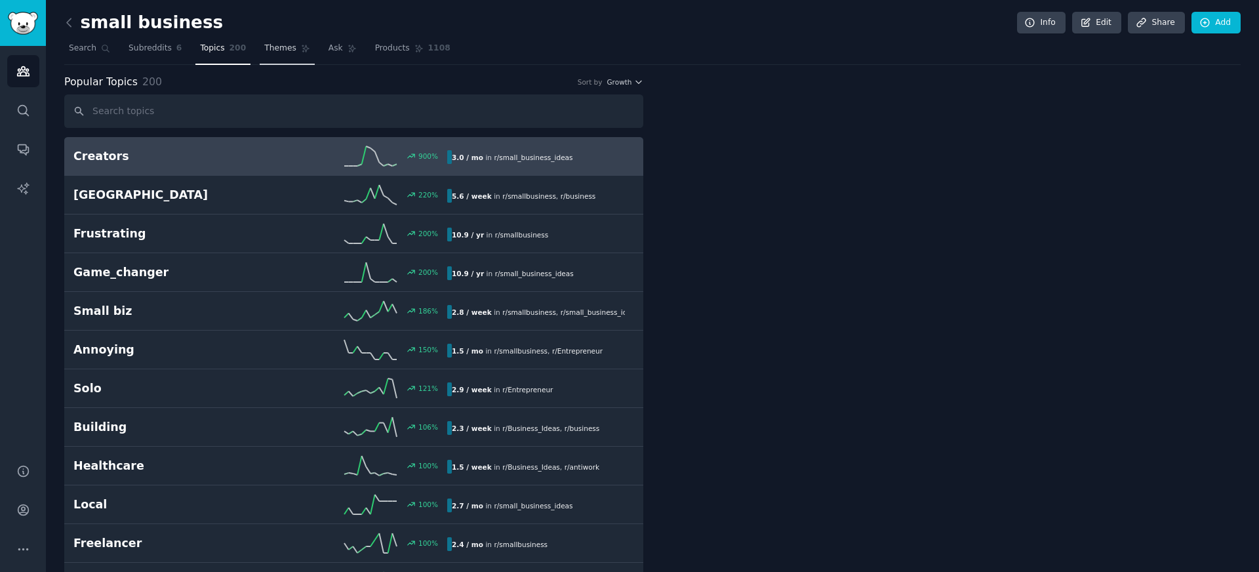
click at [274, 49] on span "Themes" at bounding box center [280, 49] width 32 height 12
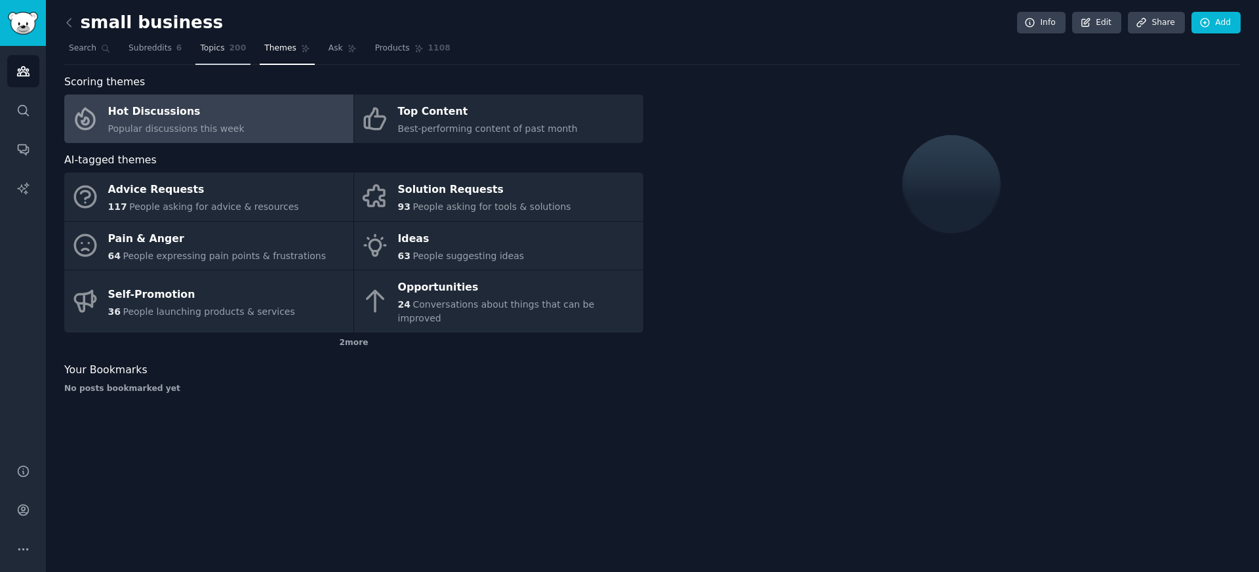
click at [221, 52] on span "Topics" at bounding box center [212, 49] width 24 height 12
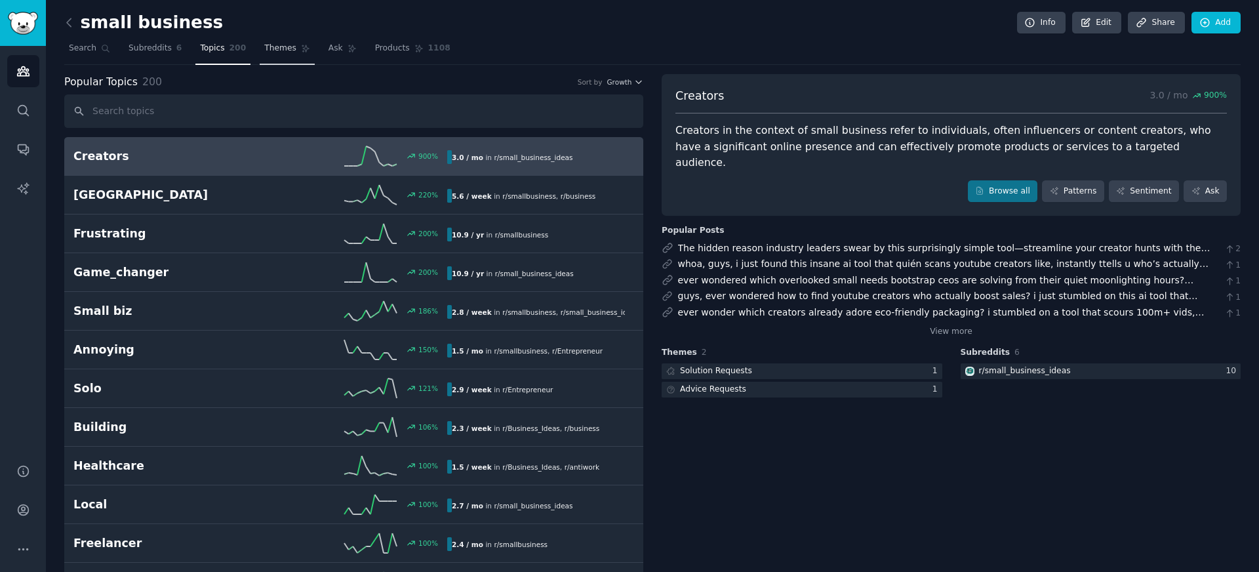
click at [269, 57] on link "Themes" at bounding box center [287, 51] width 55 height 27
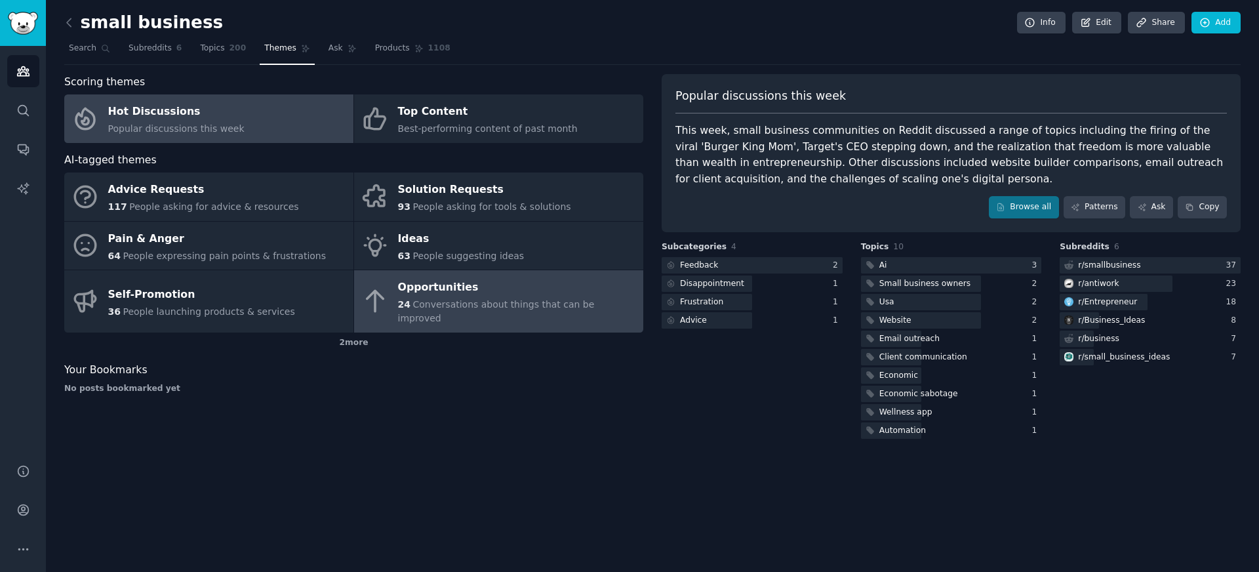
click at [504, 310] on span "Conversations about things that can be improved" at bounding box center [496, 311] width 197 height 24
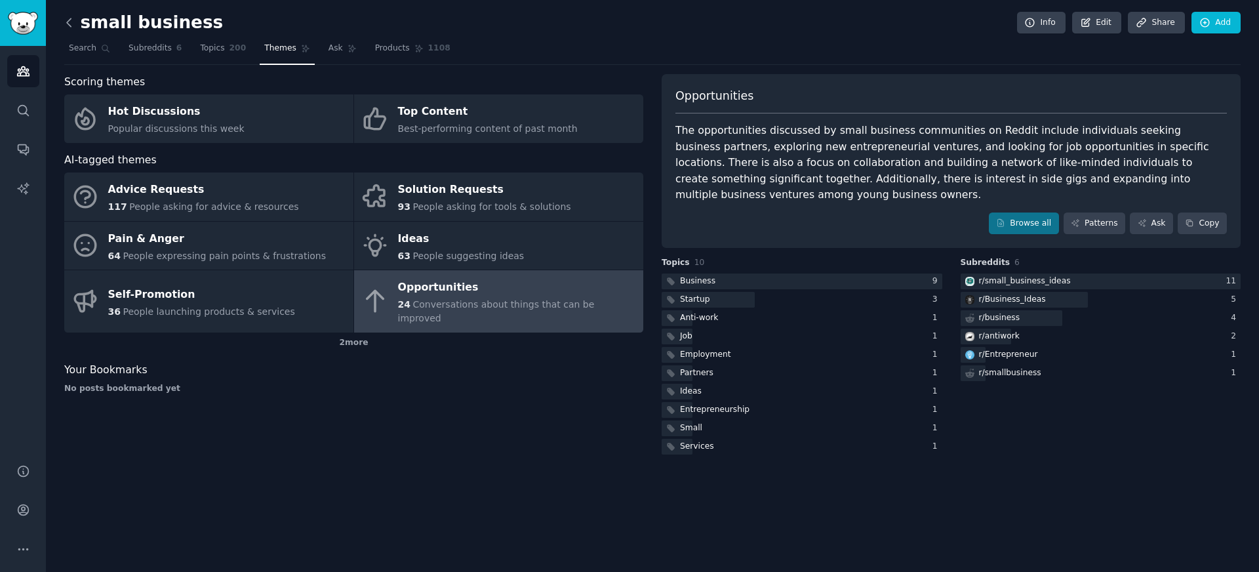
click at [68, 26] on icon at bounding box center [69, 23] width 14 height 14
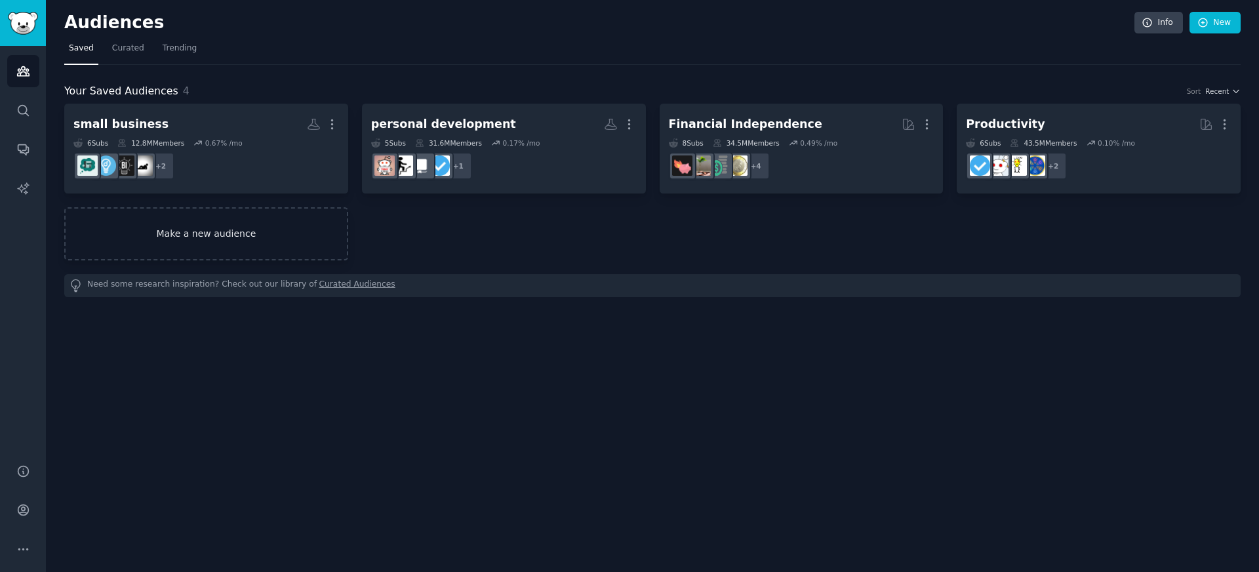
click at [281, 240] on link "Make a new audience" at bounding box center [206, 233] width 284 height 53
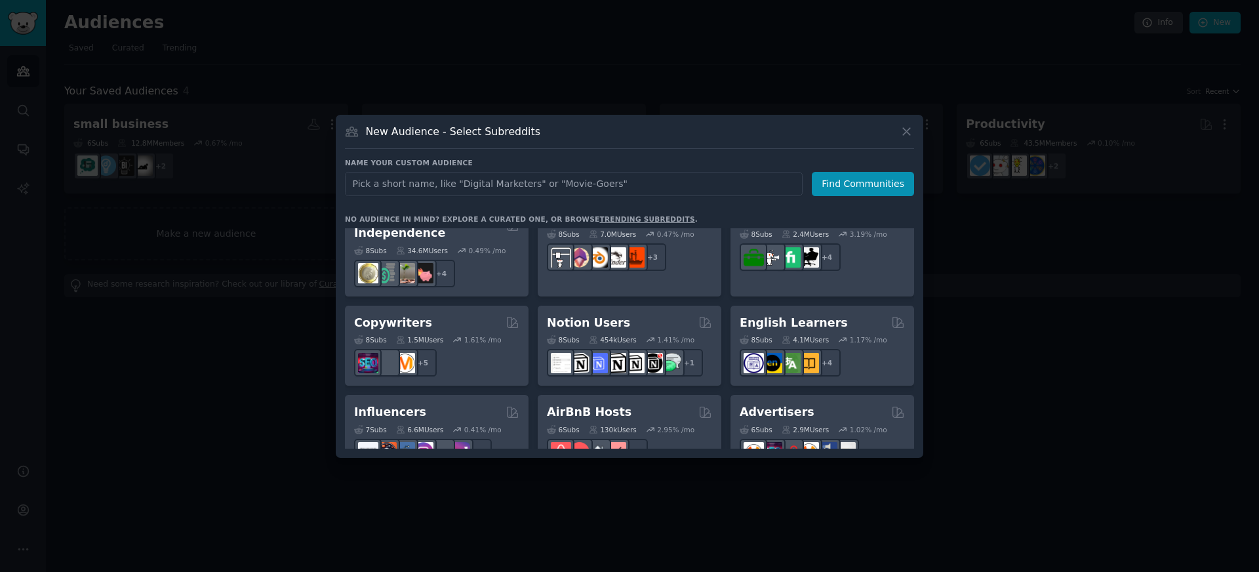
scroll to position [756, 0]
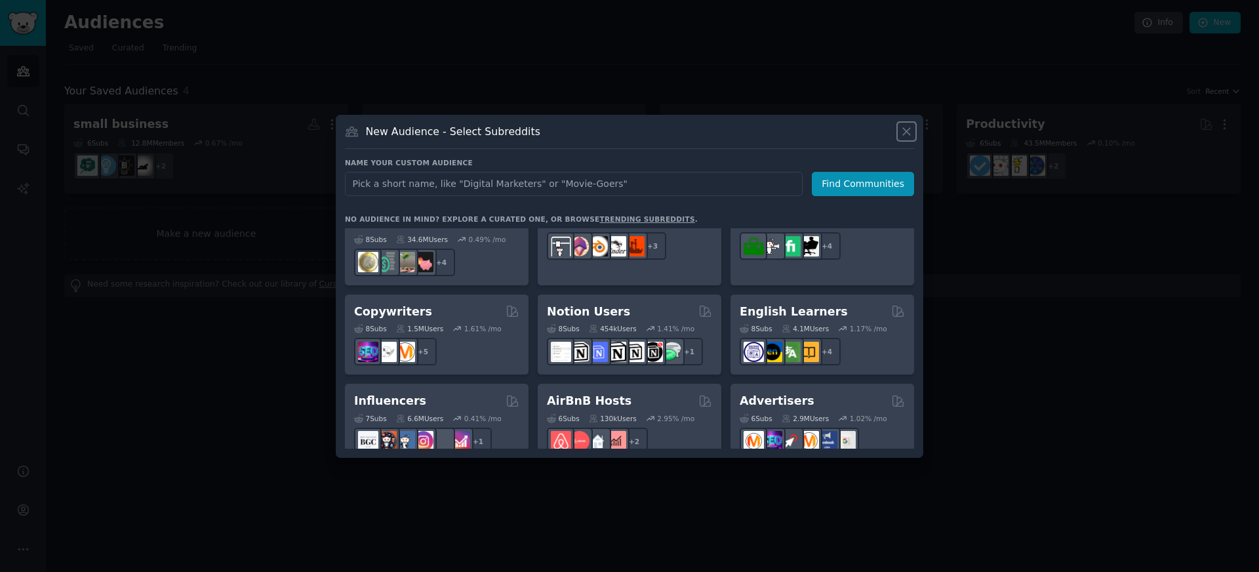
click at [907, 131] on icon at bounding box center [906, 131] width 7 height 7
